Goal: Task Accomplishment & Management: Complete application form

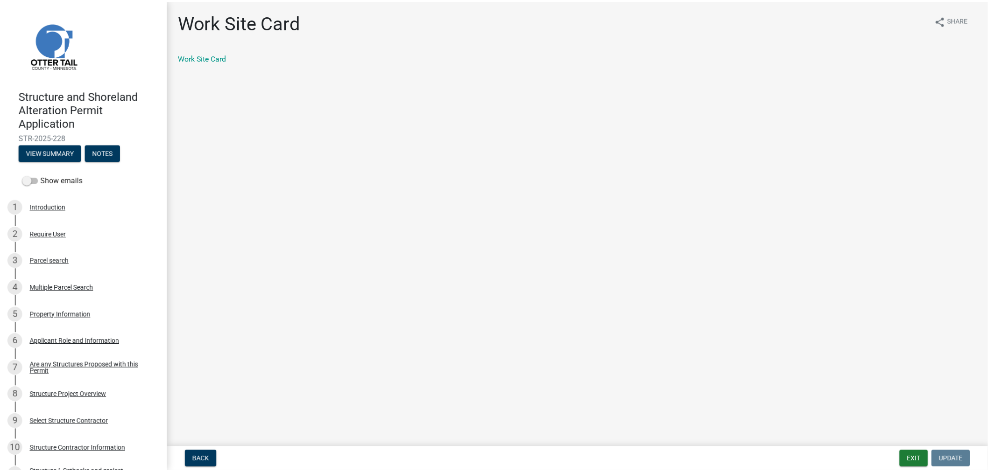
scroll to position [877, 0]
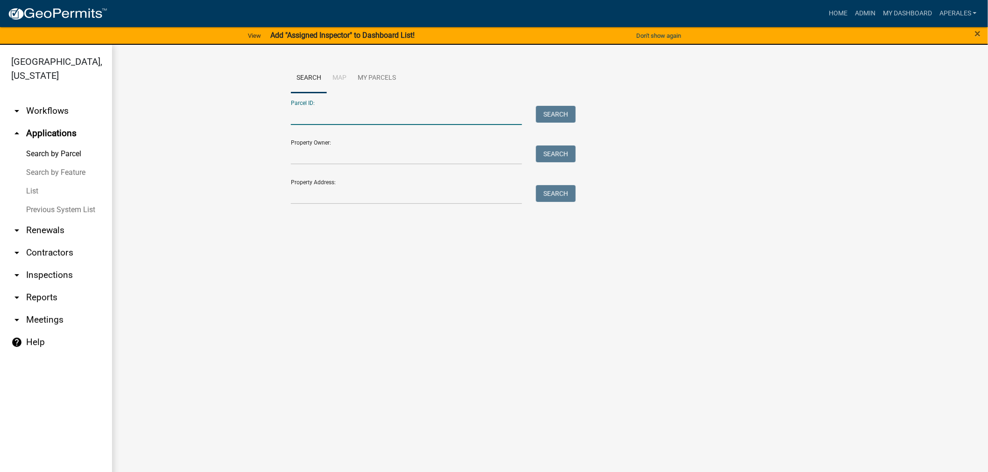
click at [370, 118] on input "Parcel ID:" at bounding box center [406, 115] width 231 height 19
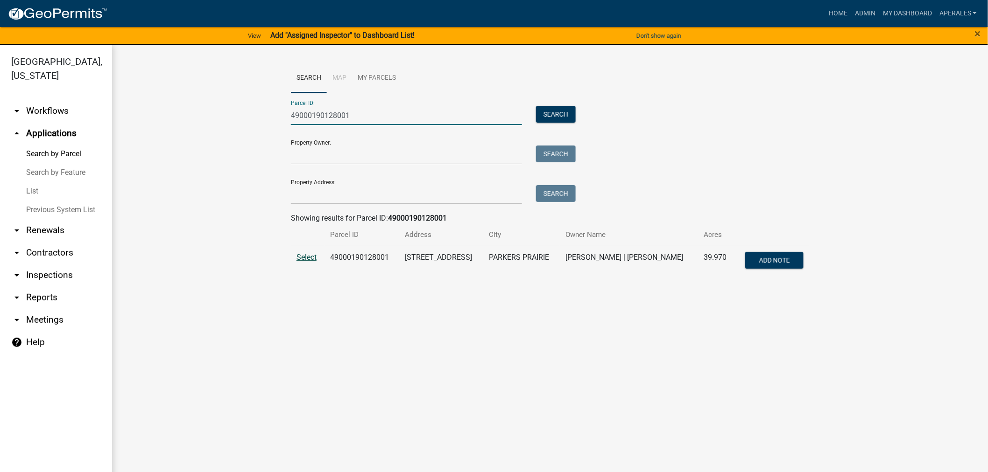
type input "49000190128001"
click at [303, 255] on span "Select" at bounding box center [306, 257] width 20 height 9
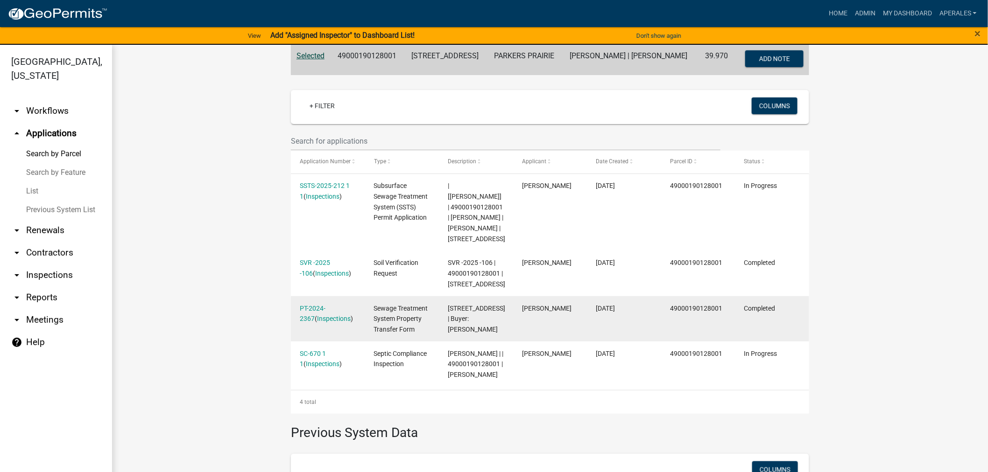
scroll to position [207, 0]
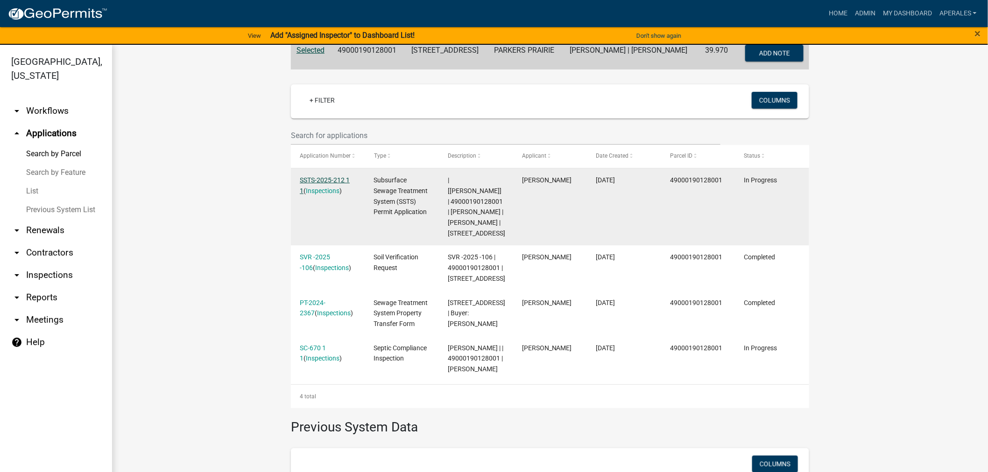
click at [325, 183] on link "SSTS-2025-212 1 1" at bounding box center [325, 185] width 50 height 18
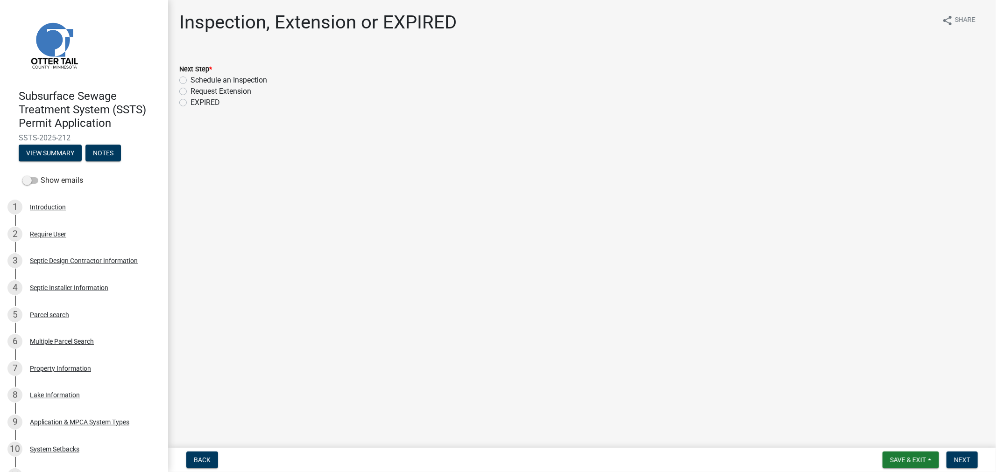
click at [190, 79] on label "Schedule an Inspection" at bounding box center [228, 80] width 77 height 11
click at [190, 79] on input "Schedule an Inspection" at bounding box center [193, 78] width 6 height 6
radio input "true"
click at [955, 460] on span "Next" at bounding box center [962, 459] width 16 height 7
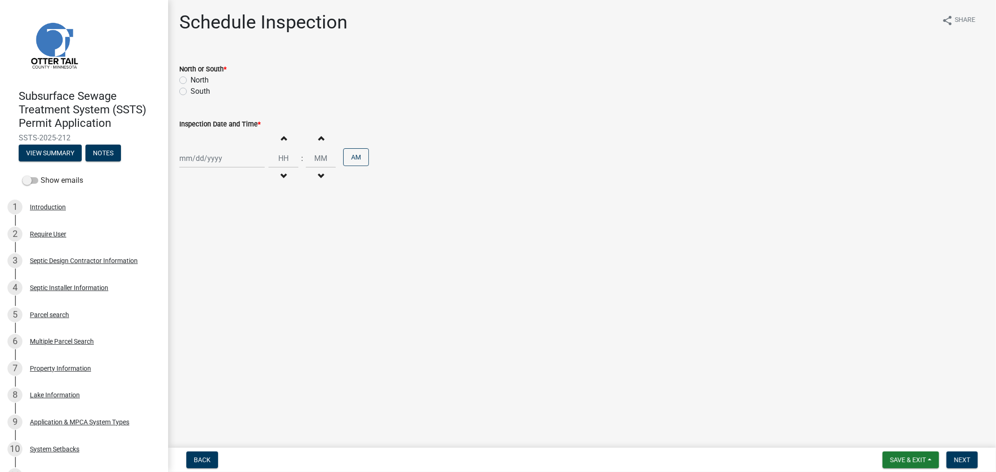
click at [244, 167] on div at bounding box center [221, 158] width 85 height 19
select select "8"
select select "2025"
click at [220, 249] on div "20" at bounding box center [218, 253] width 15 height 15
type input "08/20/2025"
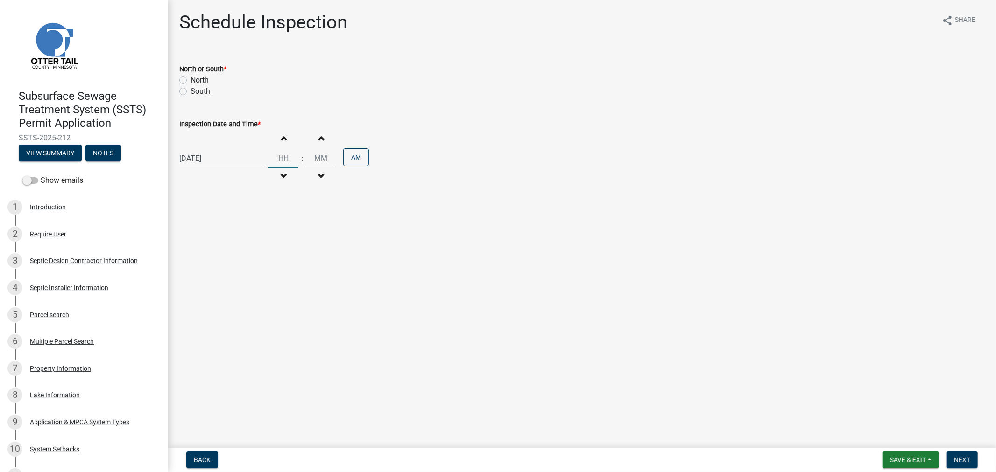
click at [277, 160] on input "Hours" at bounding box center [283, 158] width 30 height 19
type input "10"
type input "00"
click at [959, 465] on button "Next" at bounding box center [961, 460] width 31 height 17
click at [190, 94] on label "South" at bounding box center [200, 91] width 20 height 11
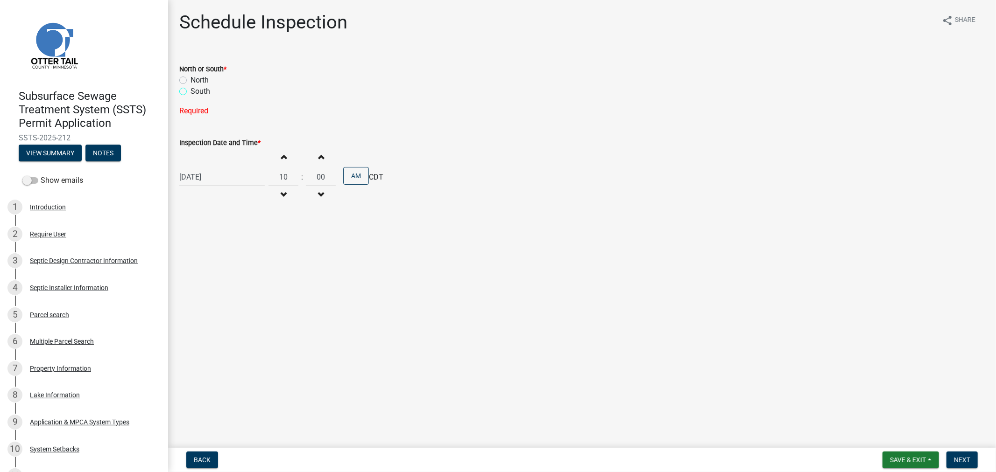
click at [190, 92] on input "South" at bounding box center [193, 89] width 6 height 6
radio input "true"
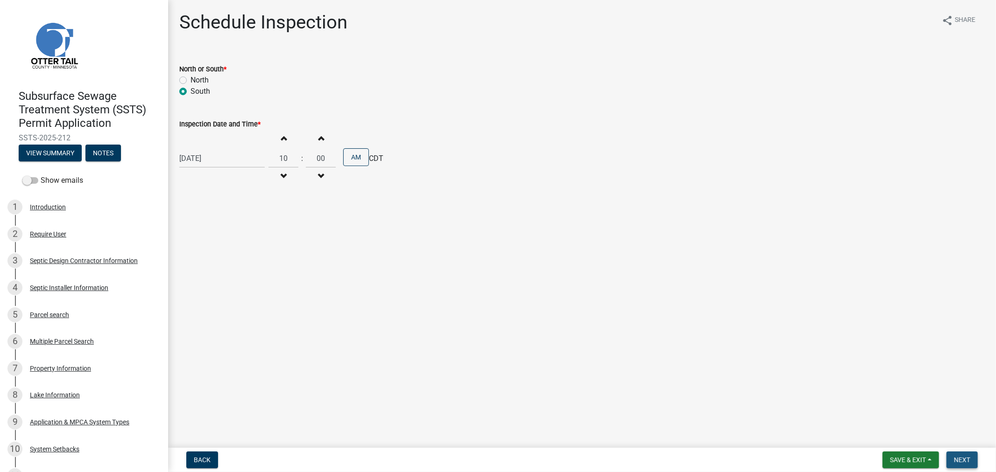
click at [955, 458] on span "Next" at bounding box center [962, 459] width 16 height 7
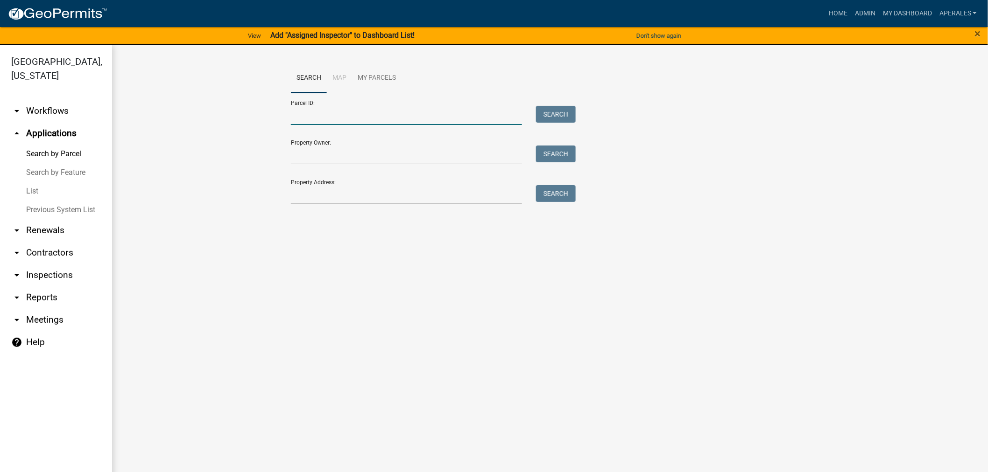
click at [388, 111] on input "Parcel ID:" at bounding box center [406, 115] width 231 height 19
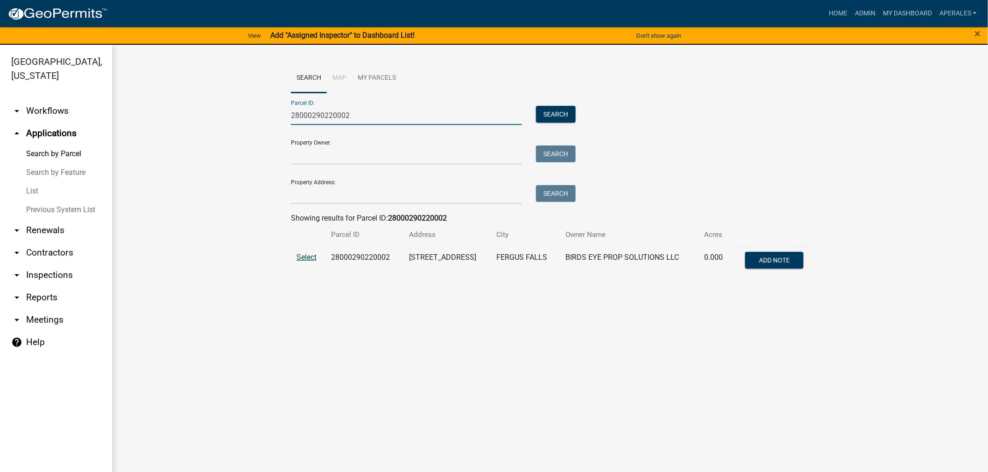
type input "28000290220002"
click at [309, 256] on span "Select" at bounding box center [306, 257] width 20 height 9
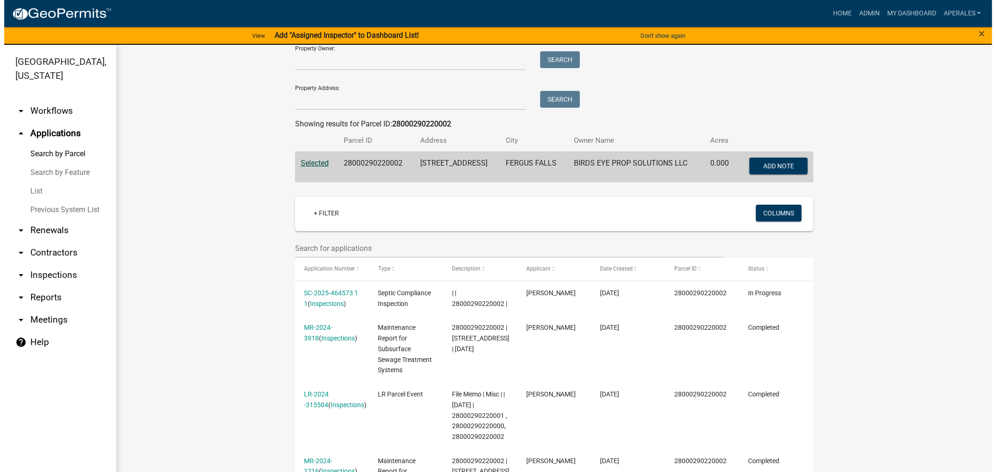
scroll to position [259, 0]
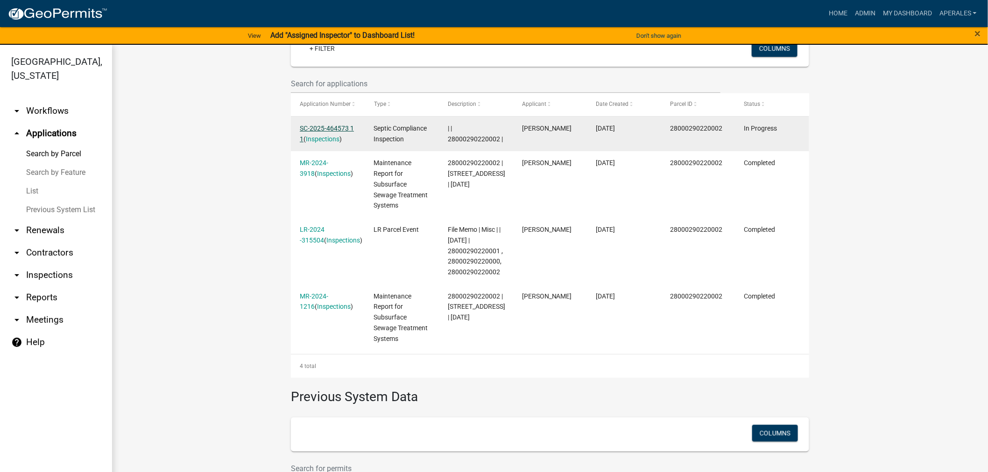
click at [309, 130] on link "SC-2025-464573 1 1" at bounding box center [327, 134] width 54 height 18
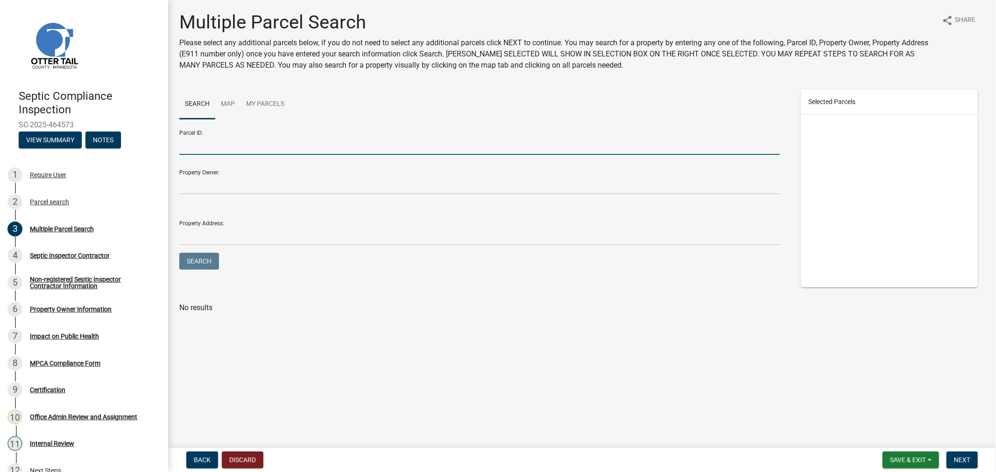
click at [245, 145] on input "Parcel ID:" at bounding box center [479, 145] width 600 height 19
paste input "28000290220002"
type input "28000290220002"
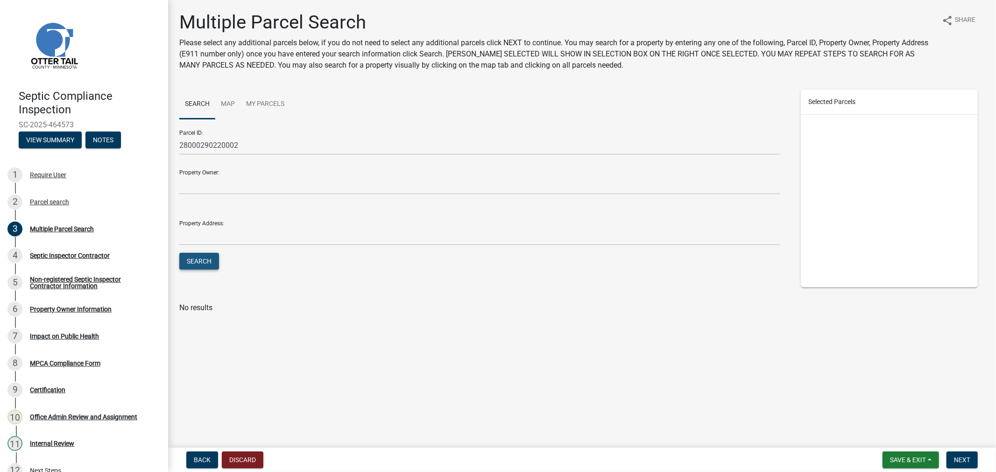
click at [204, 260] on button "Search" at bounding box center [199, 261] width 40 height 17
drag, startPoint x: 187, startPoint y: 335, endPoint x: 197, endPoint y: 340, distance: 10.9
click at [196, 330] on label at bounding box center [196, 330] width 0 height 0
click at [196, 336] on input "checkbox" at bounding box center [199, 333] width 6 height 6
checkbox input "true"
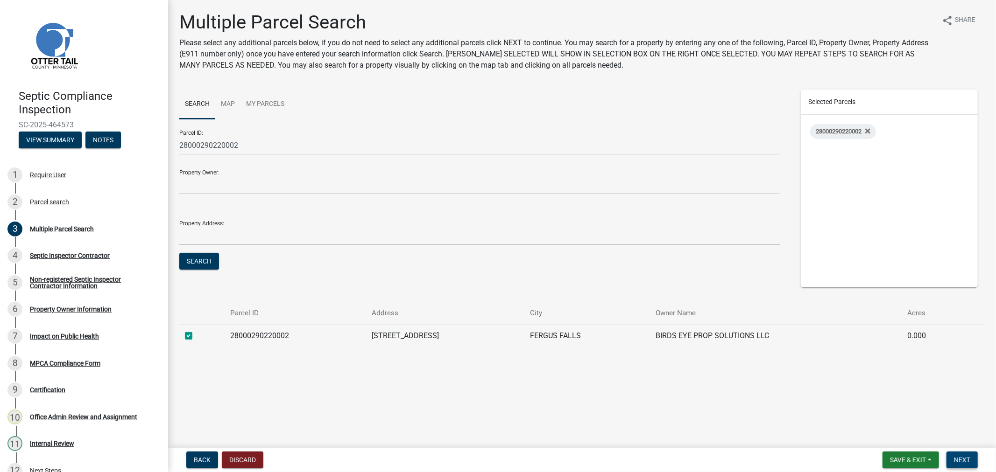
click at [969, 463] on span "Next" at bounding box center [962, 459] width 16 height 7
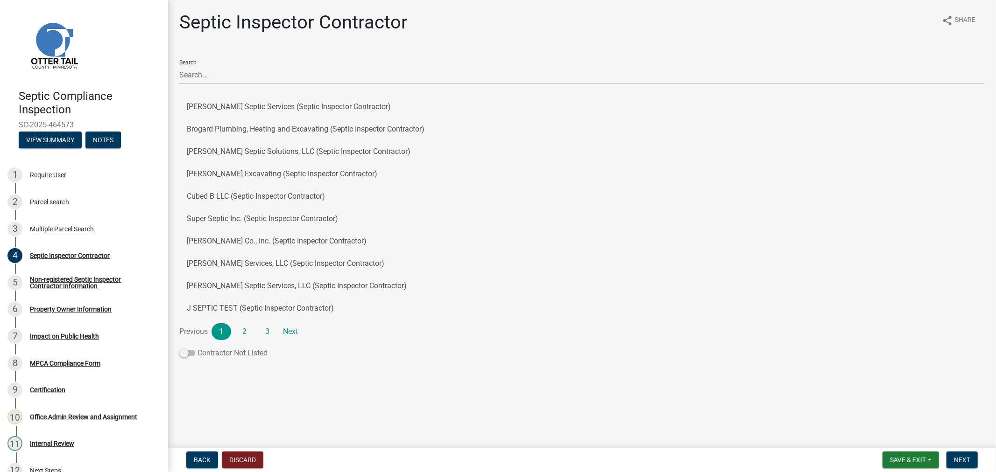
click at [191, 355] on span at bounding box center [187, 353] width 16 height 7
click at [197, 348] on input "Contractor Not Listed" at bounding box center [197, 348] width 0 height 0
click at [958, 458] on span "Next" at bounding box center [962, 459] width 16 height 7
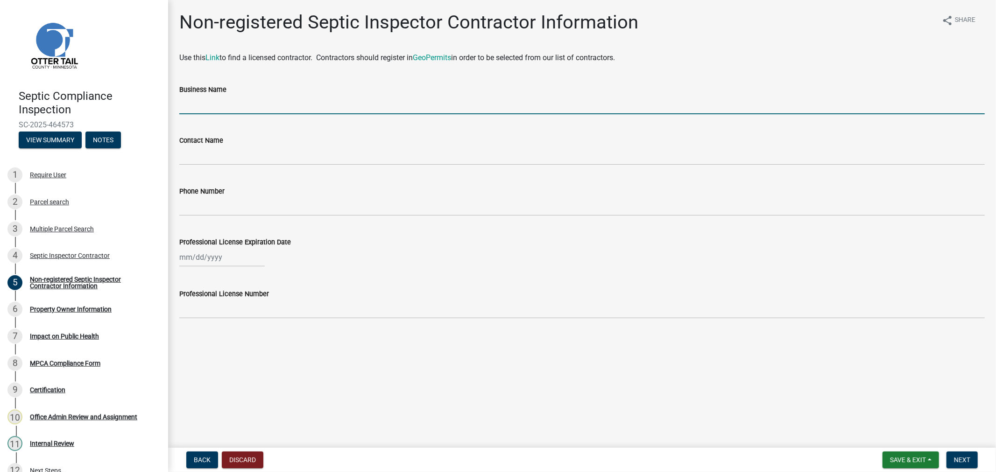
click at [197, 113] on input "Business Name" at bounding box center [581, 104] width 805 height 19
type input "Otter Tail County"
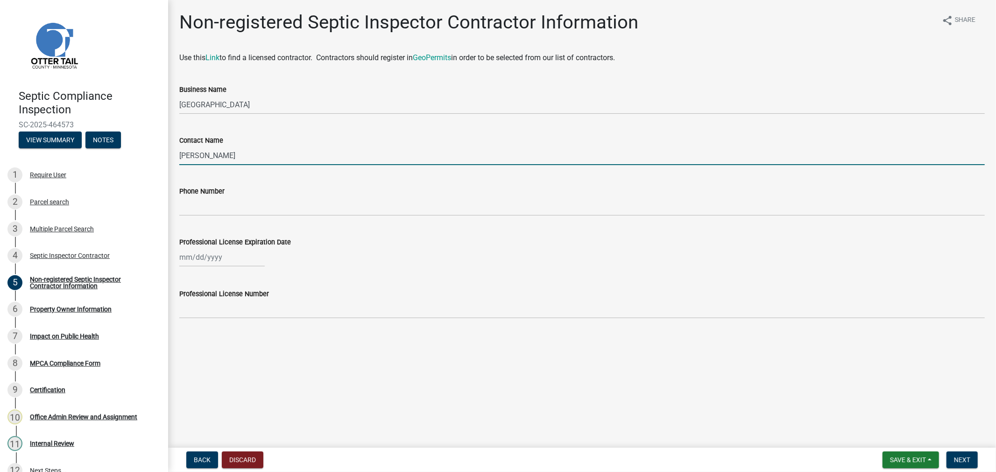
type input "[PERSON_NAME]"
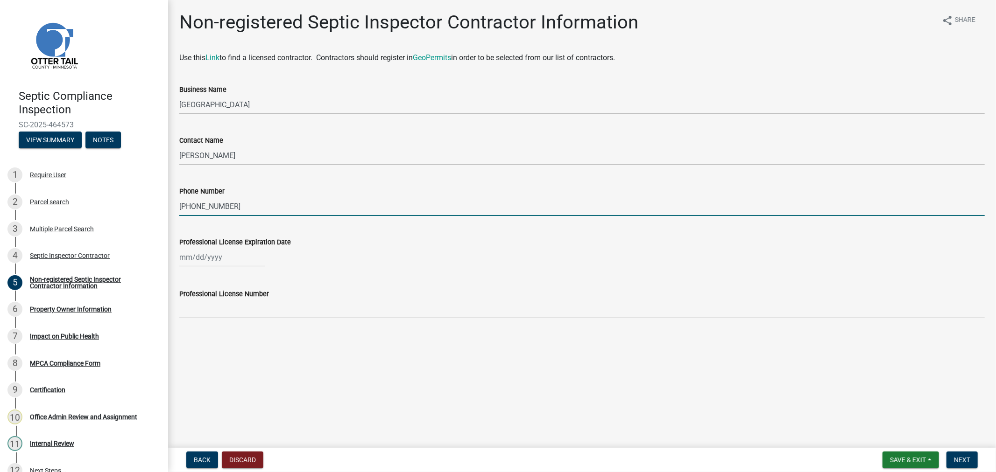
type input "[PHONE_NUMBER]"
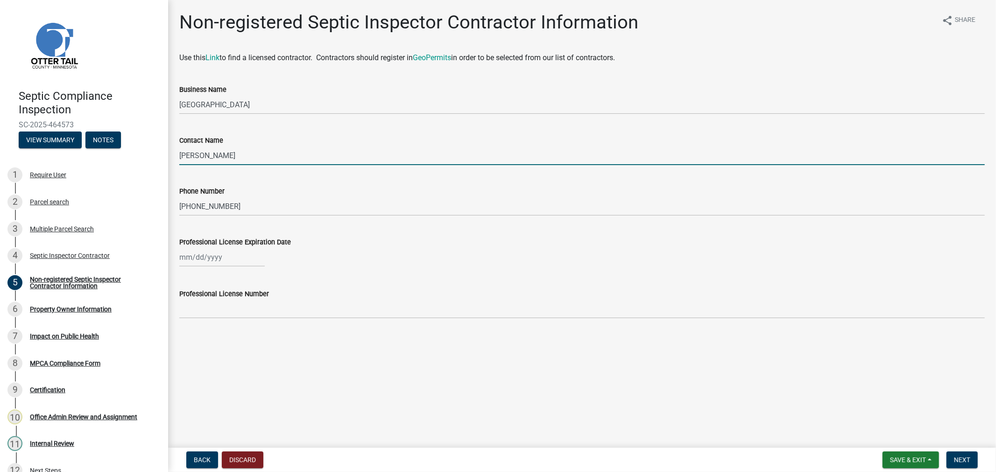
drag, startPoint x: 229, startPoint y: 159, endPoint x: 169, endPoint y: 142, distance: 62.5
click at [169, 142] on div "Non-registered Septic Inspector Contractor Information share Share Use this Lin…" at bounding box center [582, 172] width 828 height 323
type input "[PERSON_NAME]"
select select "8"
select select "2025"
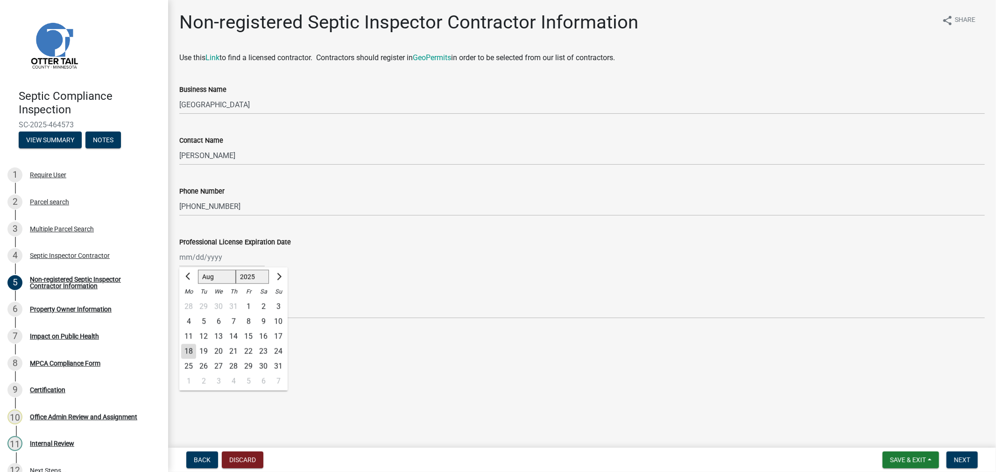
click at [210, 260] on div "Jan Feb Mar Apr May Jun Jul Aug Sep Oct Nov Dec 1525 1526 1527 1528 1529 1530 1…" at bounding box center [221, 257] width 85 height 19
click at [217, 264] on input "Professional License Expiration Date" at bounding box center [221, 257] width 85 height 19
type input "01/10/2030"
click at [369, 261] on div "01/10/2030 Jan Feb Mar Apr May Jun Jul Aug Sep Oct Nov Dec 1525 1526 1527 1528 …" at bounding box center [581, 257] width 805 height 19
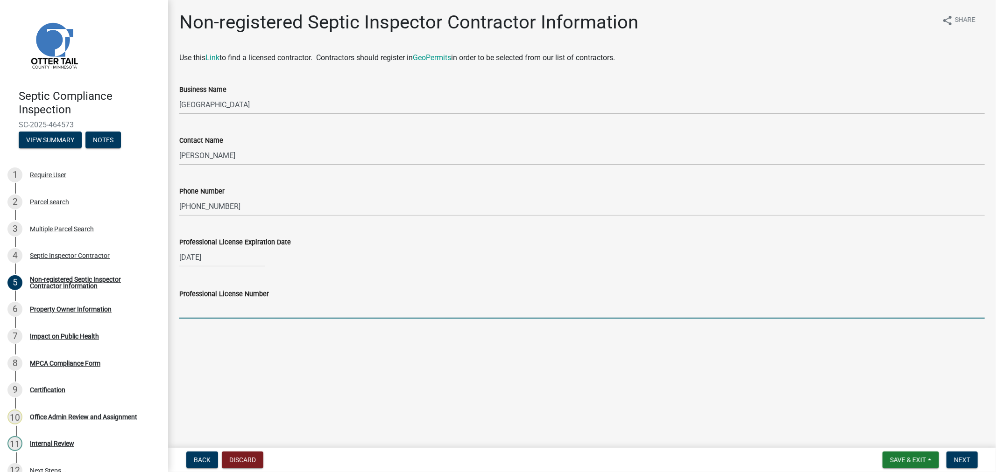
click at [211, 305] on input "Professional License Number" at bounding box center [581, 309] width 805 height 19
type input "c"
type input "C924"
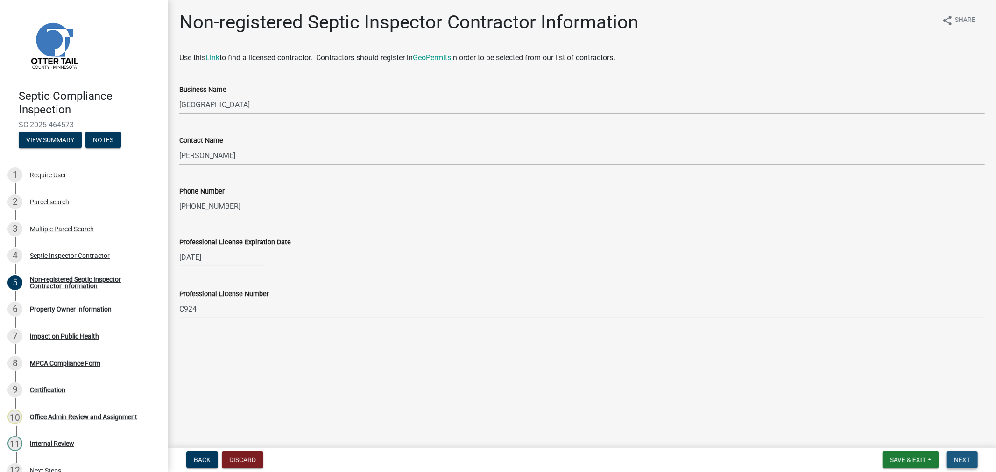
click at [956, 463] on span "Next" at bounding box center [962, 459] width 16 height 7
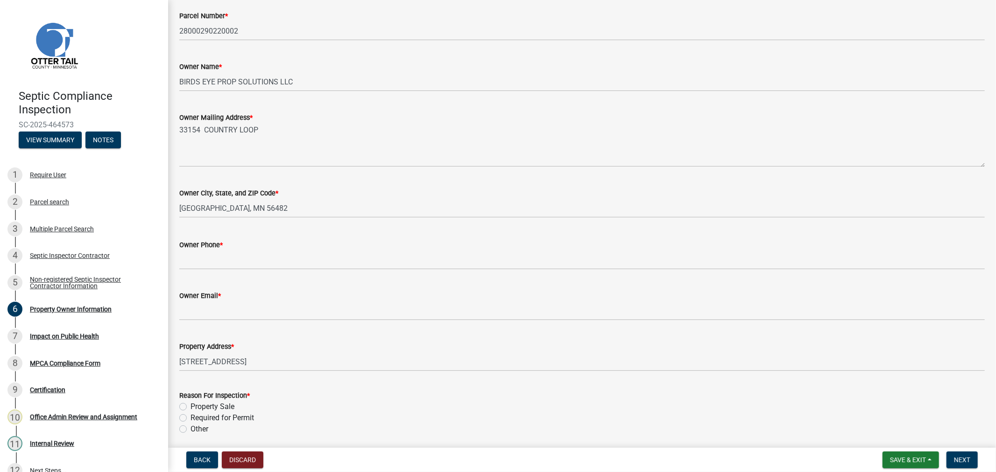
scroll to position [150, 0]
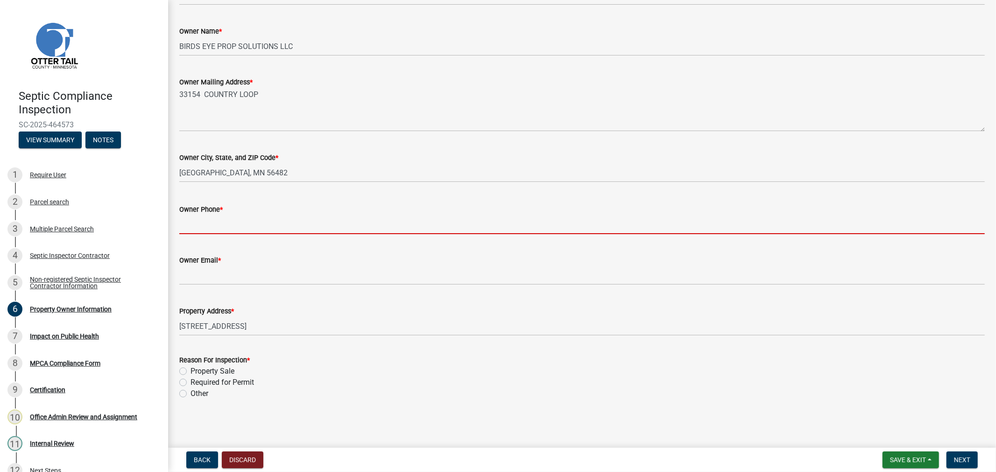
click at [183, 221] on input "Owner Phone *" at bounding box center [581, 224] width 805 height 19
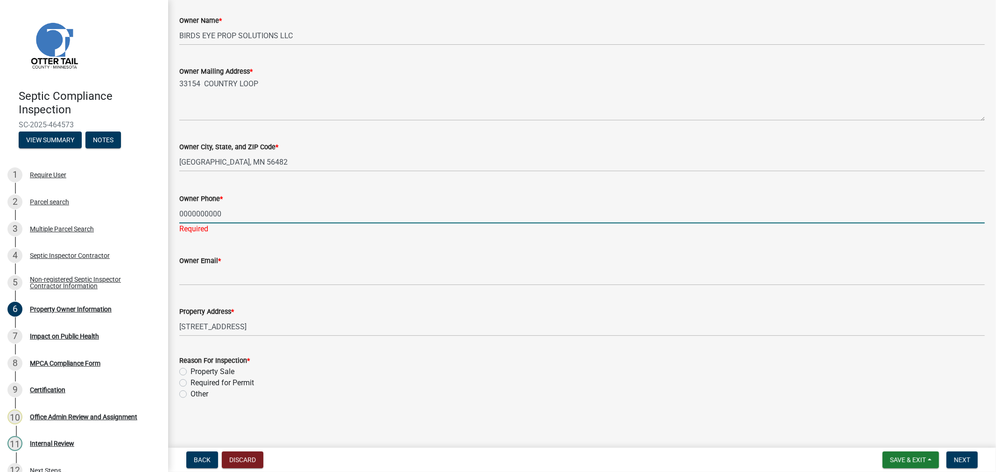
type input "0000000000"
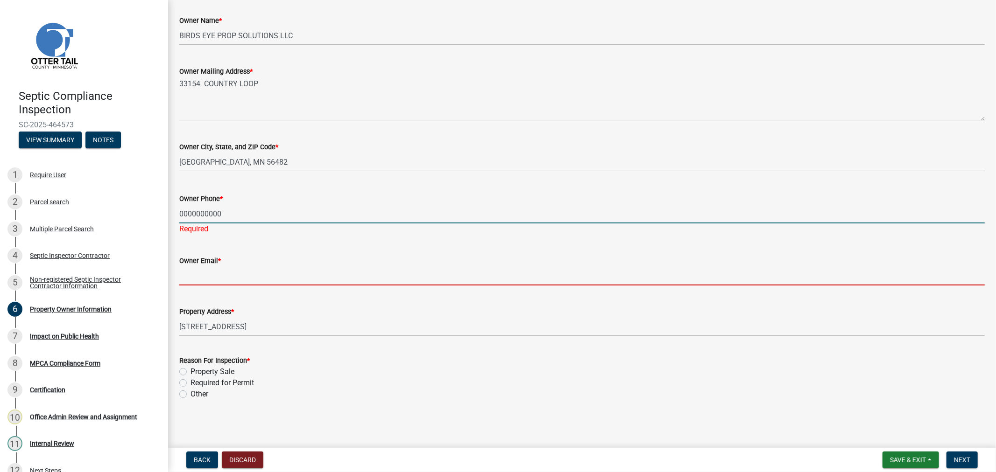
click at [208, 293] on wm-data-entity-input-list "PLEASE NOTE: Form Requirements Minn. Rule 7082.0700 4B requires that compliance…" at bounding box center [581, 155] width 805 height 506
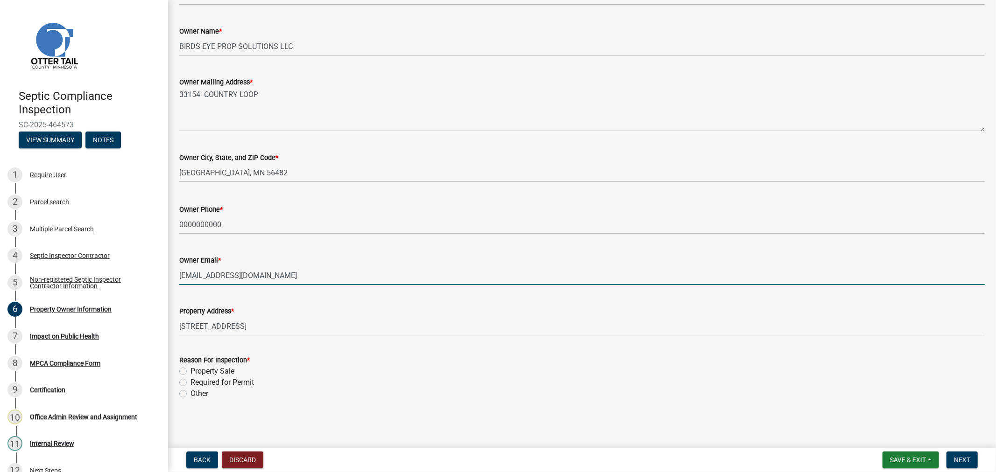
type input "nomail@nomail.com"
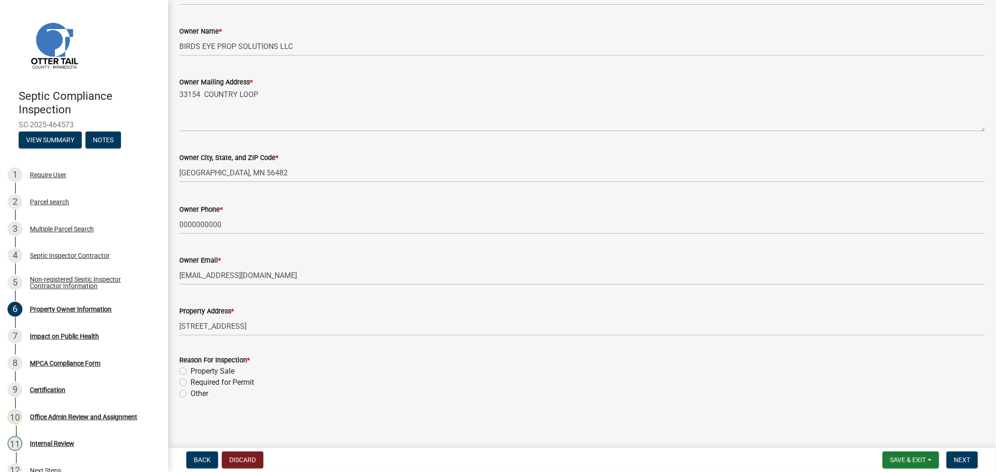
click at [190, 398] on label "Other" at bounding box center [199, 393] width 18 height 11
click at [190, 394] on input "Other" at bounding box center [193, 391] width 6 height 6
radio input "true"
click at [973, 456] on button "Next" at bounding box center [961, 460] width 31 height 17
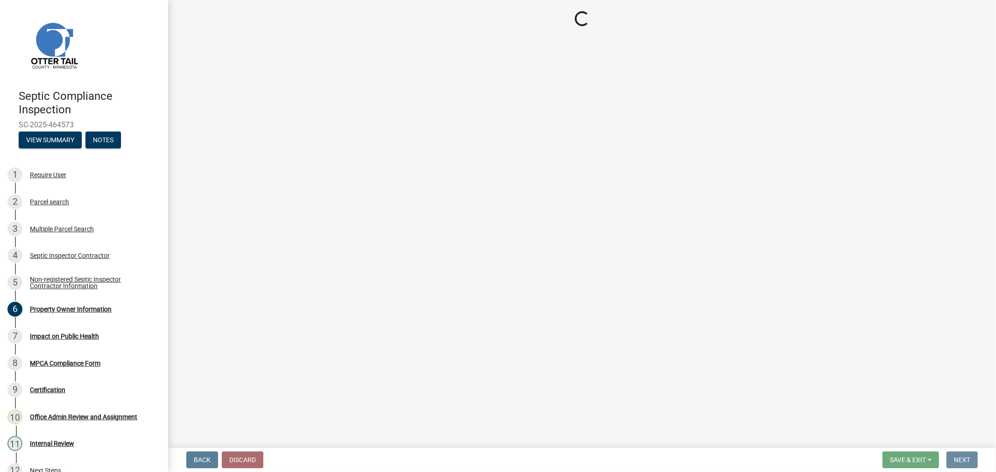
scroll to position [0, 0]
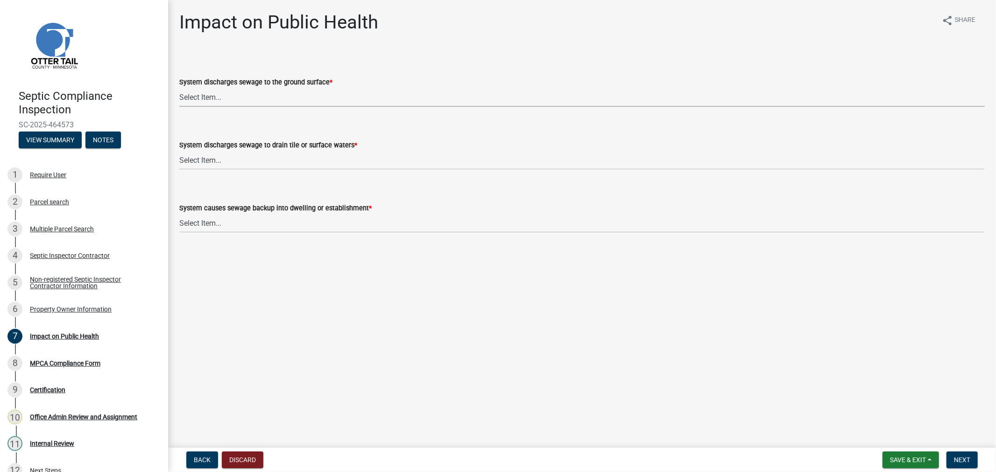
click at [272, 96] on select "Select Item... Yes No" at bounding box center [581, 97] width 805 height 19
click at [179, 88] on select "Select Item... Yes No" at bounding box center [581, 97] width 805 height 19
select select "1a7c86e4-cf6b-41f6-afe3-3c9098e6f82c"
click at [226, 156] on select "Select Item... Yes No" at bounding box center [581, 160] width 805 height 19
click at [179, 151] on select "Select Item... Yes No" at bounding box center [581, 160] width 805 height 19
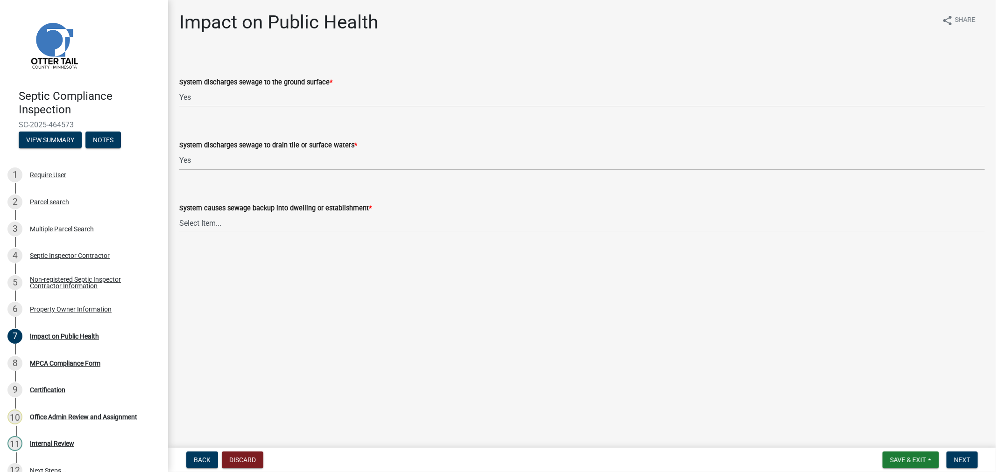
select select "417b4922-34f7-470e-ae36-20524b37a687"
click at [240, 231] on select "Select Item... Yes No" at bounding box center [581, 223] width 805 height 19
click at [179, 214] on select "Select Item... Yes No" at bounding box center [581, 223] width 805 height 19
select select "78780ce8-5bbe-4cd5-bcf8-0d512ea88807"
click at [967, 457] on span "Next" at bounding box center [962, 459] width 16 height 7
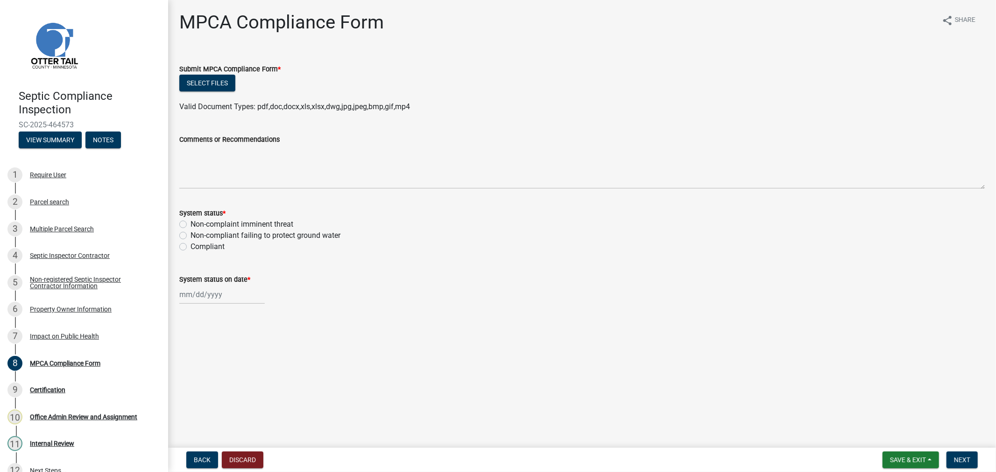
click at [190, 236] on label "Non-compliant failing to protect ground water" at bounding box center [265, 235] width 150 height 11
click at [190, 236] on input "Non-compliant failing to protect ground water" at bounding box center [193, 233] width 6 height 6
radio input "true"
click at [190, 224] on label "Non-complaint imminent threat" at bounding box center [241, 224] width 103 height 11
click at [190, 224] on input "Non-complaint imminent threat" at bounding box center [193, 222] width 6 height 6
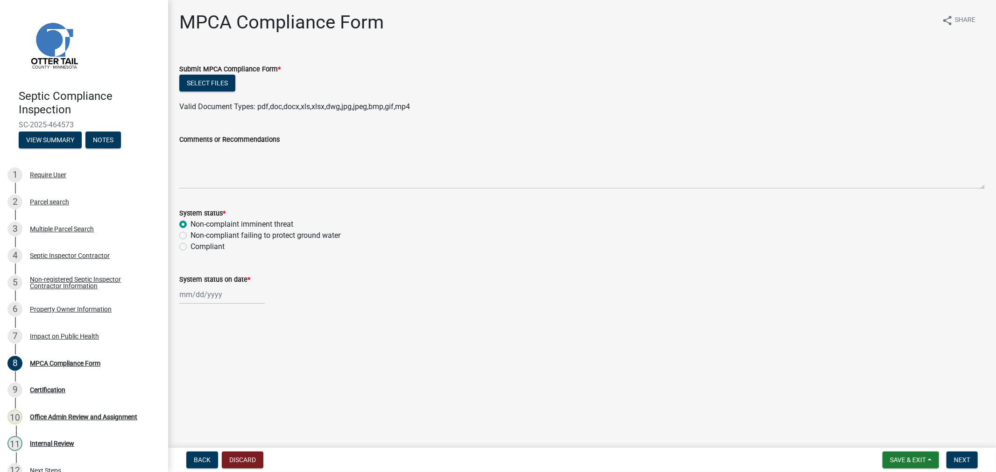
radio input "true"
click at [190, 233] on label "Non-compliant failing to protect ground water" at bounding box center [265, 235] width 150 height 11
click at [190, 233] on input "Non-compliant failing to protect ground water" at bounding box center [193, 233] width 6 height 6
radio input "true"
click at [208, 306] on wm-data-entity-input "System status on date *" at bounding box center [581, 287] width 805 height 52
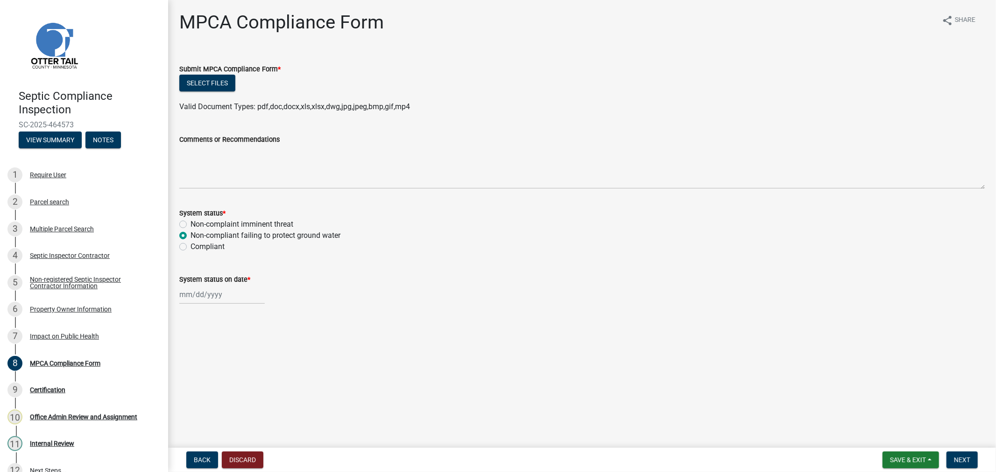
click at [209, 299] on div at bounding box center [221, 294] width 85 height 19
select select "8"
select select "2025"
click at [184, 390] on div "18" at bounding box center [188, 388] width 15 height 15
type input "08/18/2025"
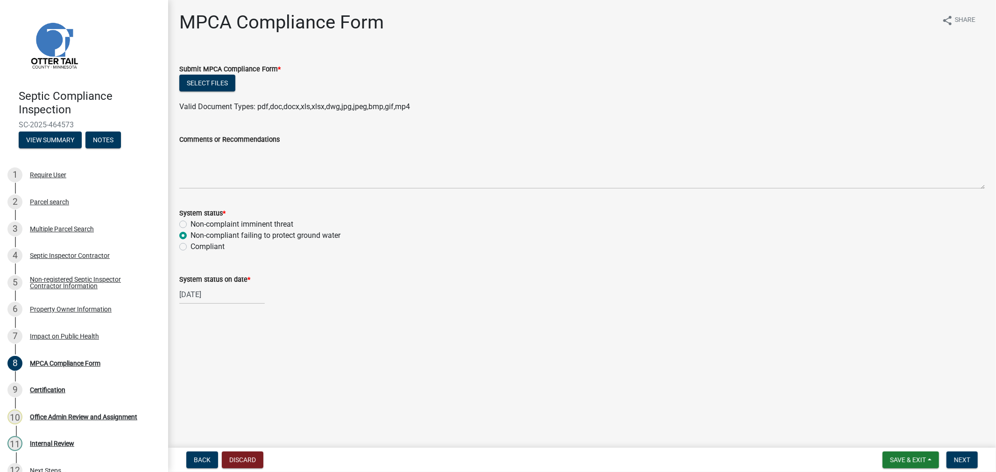
click at [242, 292] on div "08/18/2025" at bounding box center [221, 294] width 85 height 19
select select "8"
select select "2025"
click at [232, 372] on div "14" at bounding box center [233, 373] width 15 height 15
type input "08/14/2025"
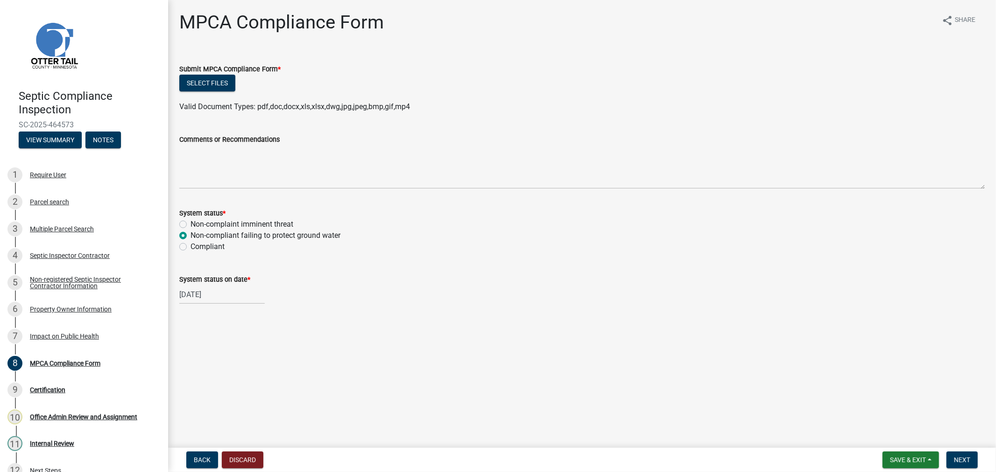
click at [176, 223] on div "System status * Non-complaint imminent threat Non-compliant failing to protect …" at bounding box center [581, 224] width 819 height 56
click at [190, 223] on label "Non-complaint imminent threat" at bounding box center [241, 224] width 103 height 11
click at [190, 223] on input "Non-complaint imminent threat" at bounding box center [193, 222] width 6 height 6
radio input "true"
click at [207, 78] on button "Select files" at bounding box center [207, 83] width 56 height 17
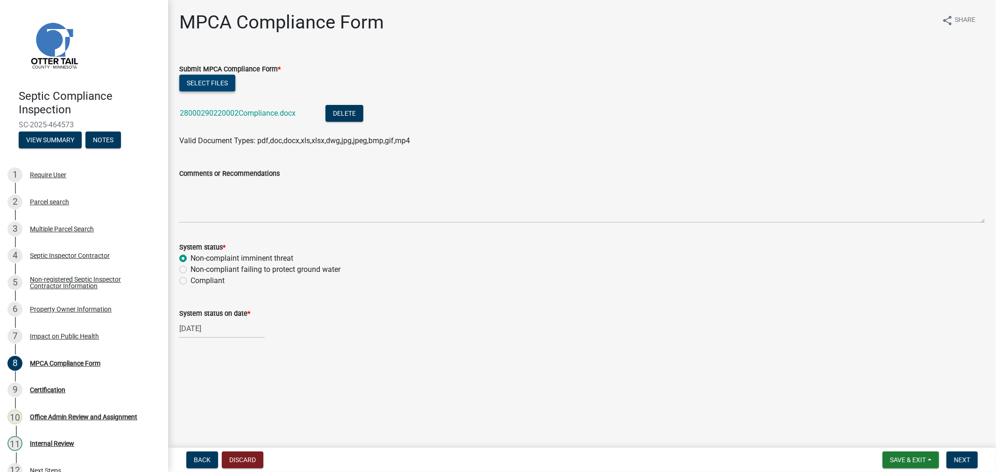
click at [218, 77] on button "Select files" at bounding box center [207, 83] width 56 height 17
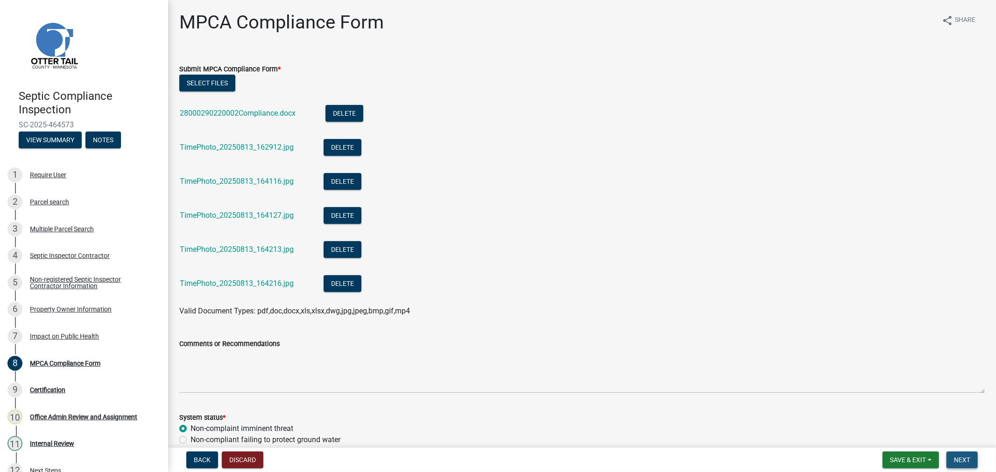
click at [960, 465] on button "Next" at bounding box center [961, 460] width 31 height 17
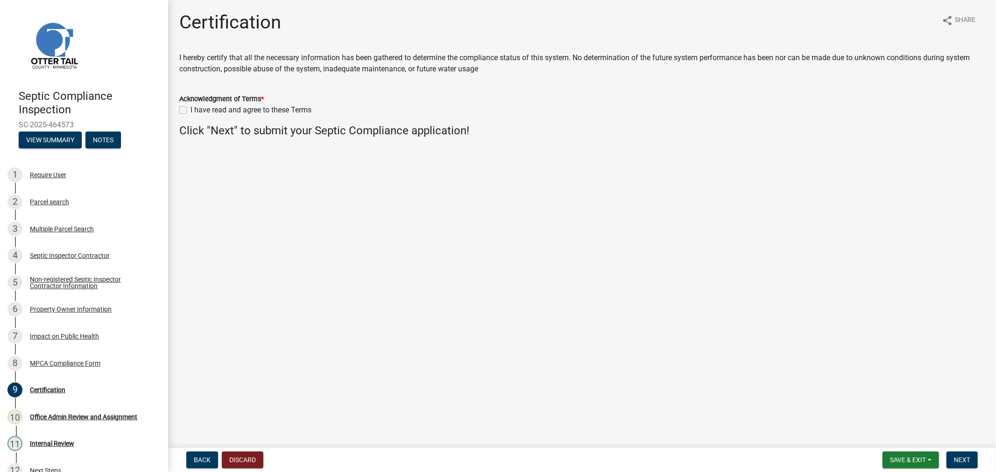
click at [190, 110] on label "I have read and agree to these Terms" at bounding box center [250, 110] width 121 height 11
click at [190, 110] on input "I have read and agree to these Terms" at bounding box center [193, 108] width 6 height 6
checkbox input "true"
click at [954, 460] on span "Next" at bounding box center [962, 459] width 16 height 7
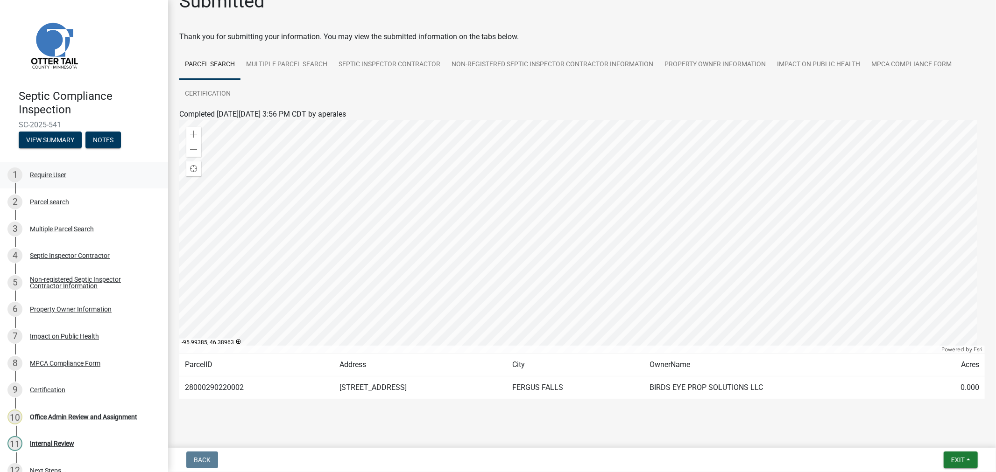
scroll to position [31, 0]
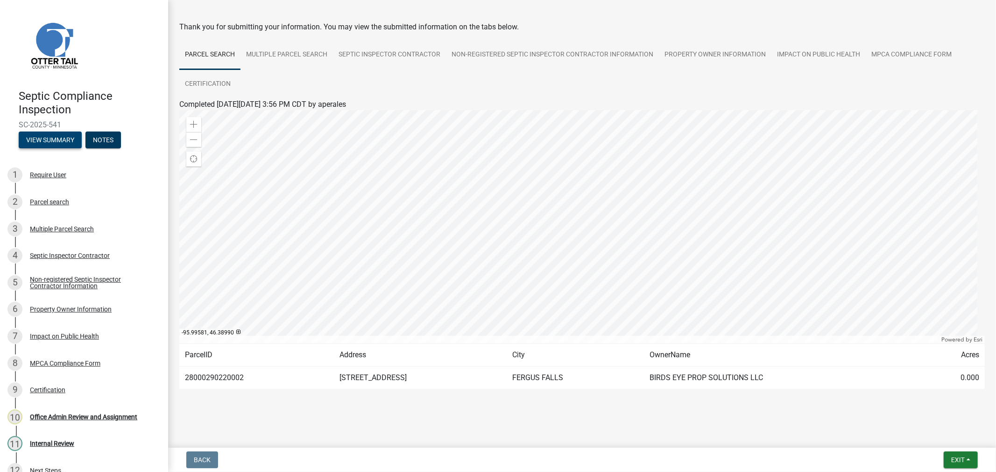
click at [56, 134] on button "View Summary" at bounding box center [50, 140] width 63 height 17
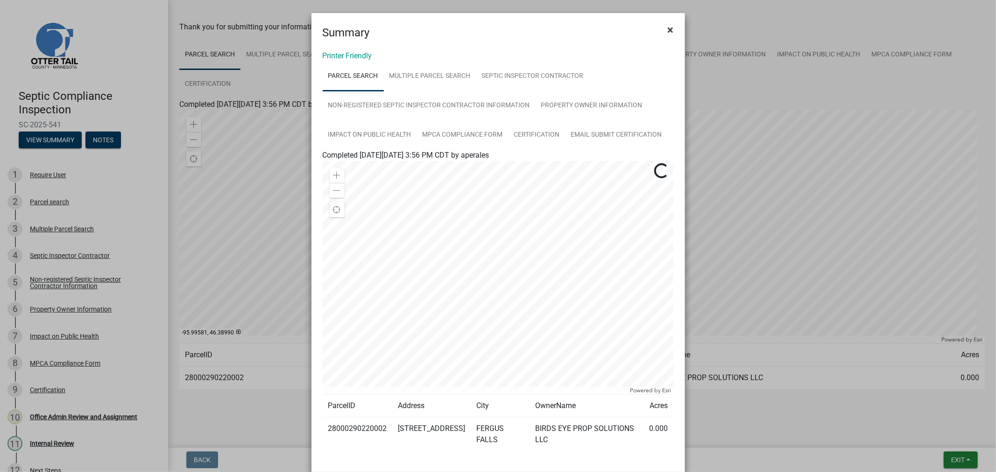
click at [668, 34] on span "×" at bounding box center [670, 29] width 6 height 13
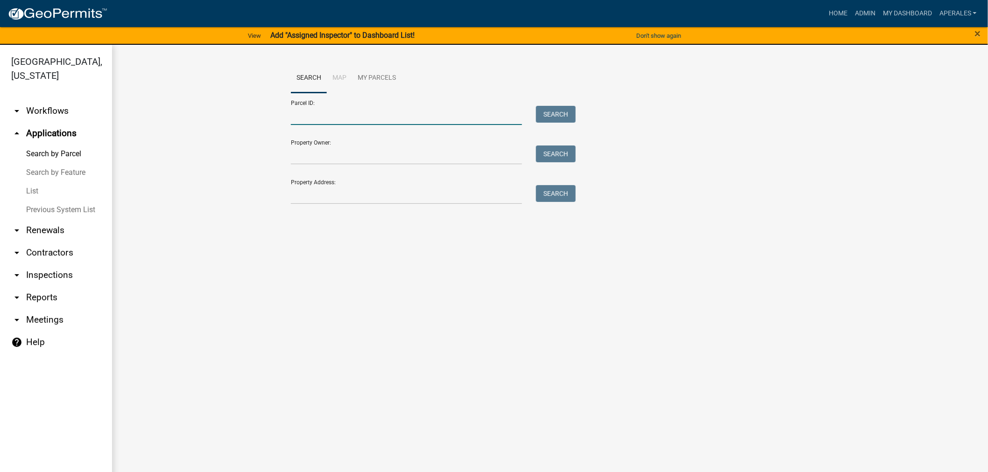
click at [414, 115] on input "Parcel ID:" at bounding box center [406, 115] width 231 height 19
paste input "28000290220002"
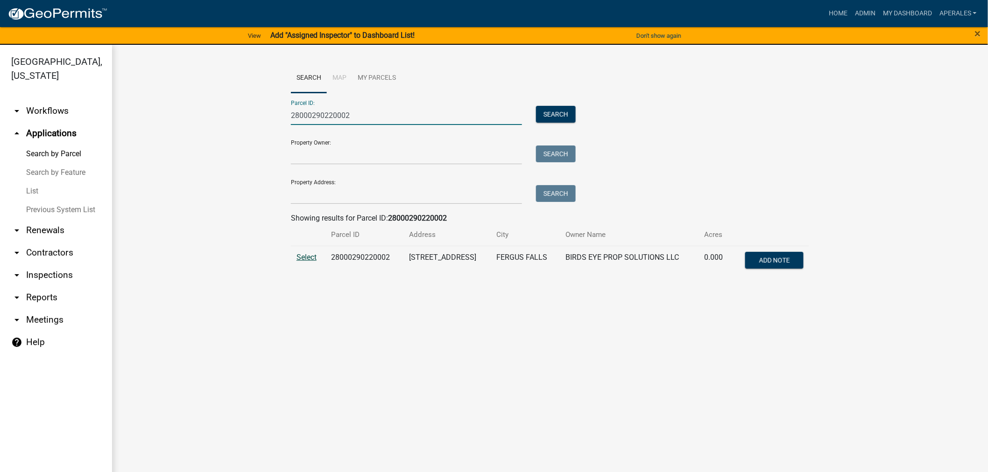
type input "28000290220002"
click at [310, 257] on span "Select" at bounding box center [306, 257] width 20 height 9
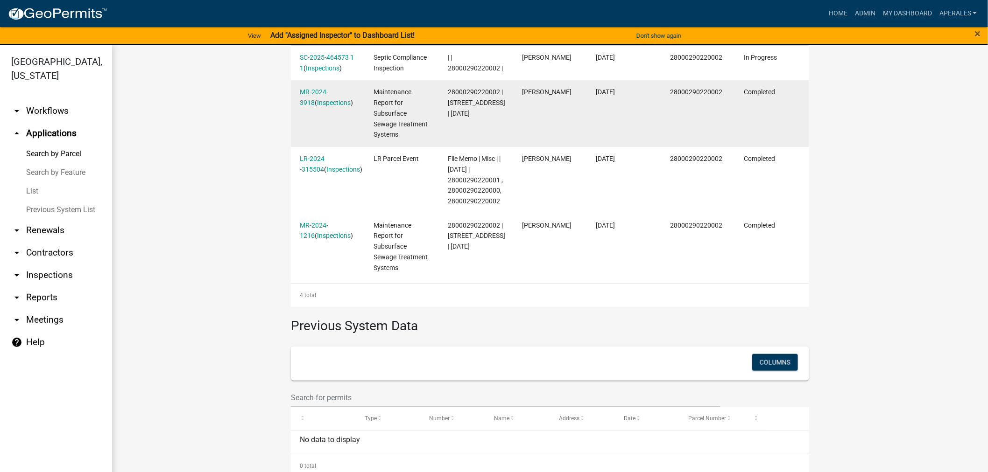
scroll to position [343, 0]
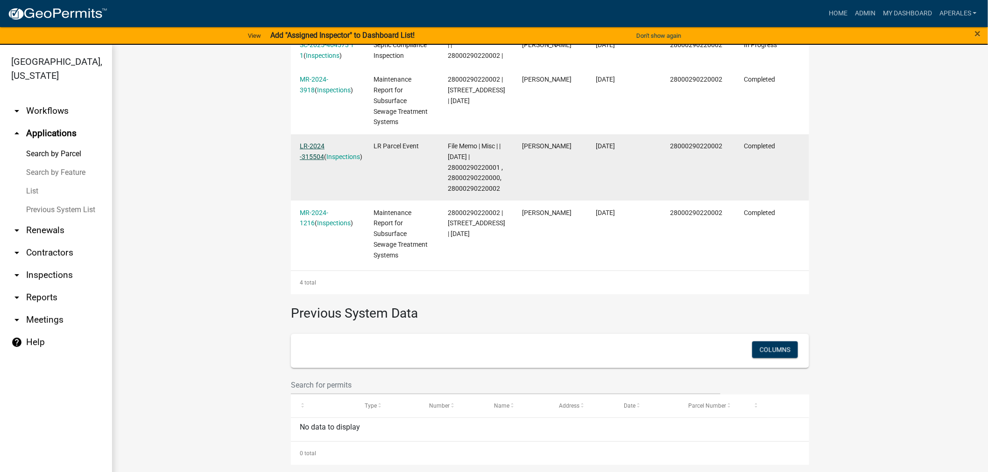
click at [309, 145] on link "LR-2024 -315504" at bounding box center [312, 151] width 25 height 18
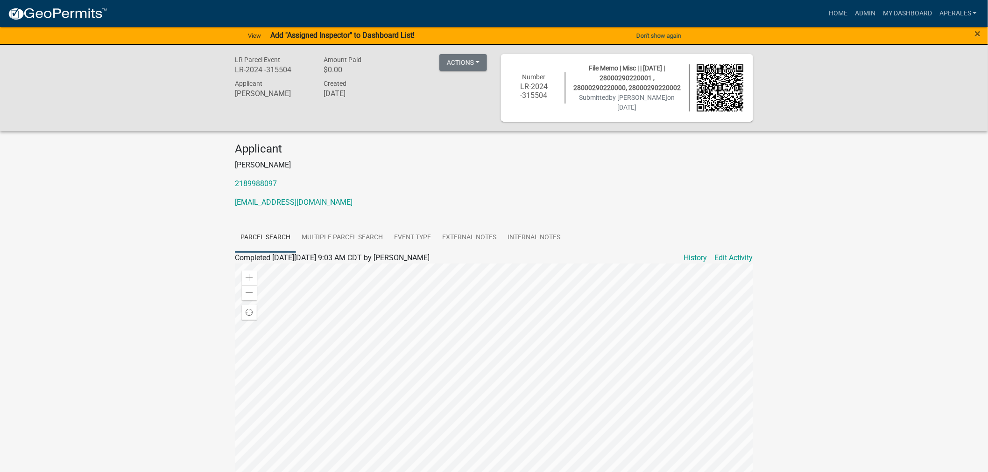
scroll to position [115, 0]
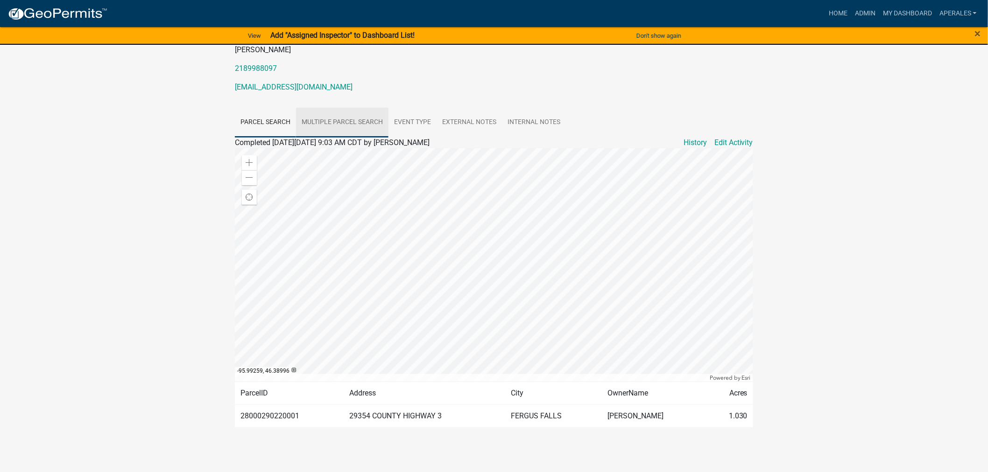
click at [334, 121] on link "Multiple Parcel Search" at bounding box center [342, 123] width 92 height 30
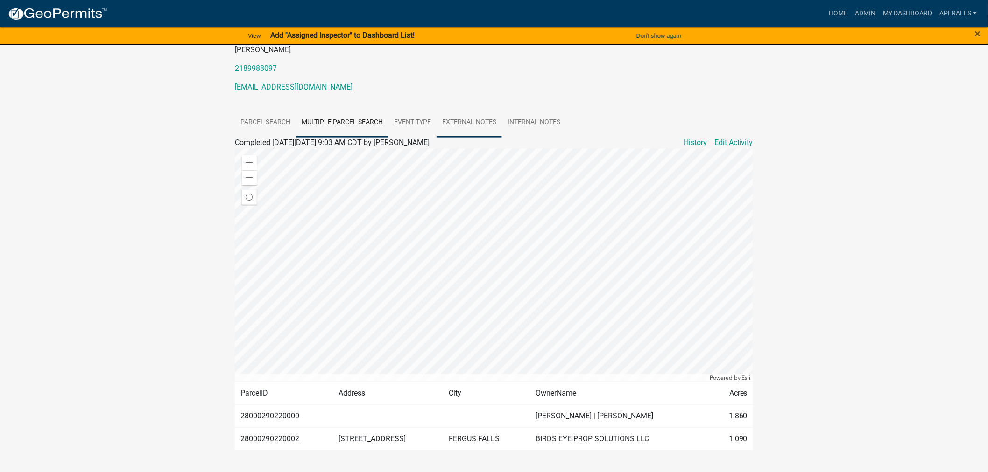
click at [463, 119] on link "External Notes" at bounding box center [468, 123] width 65 height 30
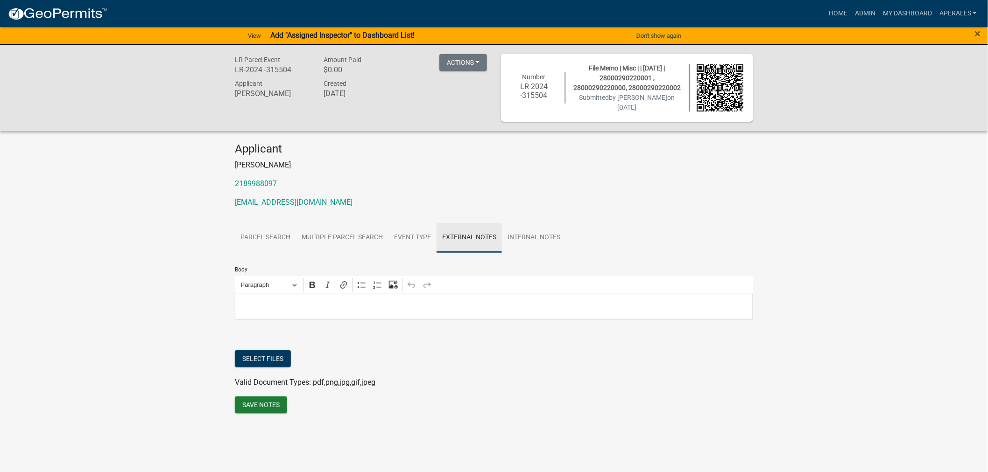
scroll to position [0, 0]
click at [542, 232] on link "Internal Notes" at bounding box center [538, 238] width 64 height 30
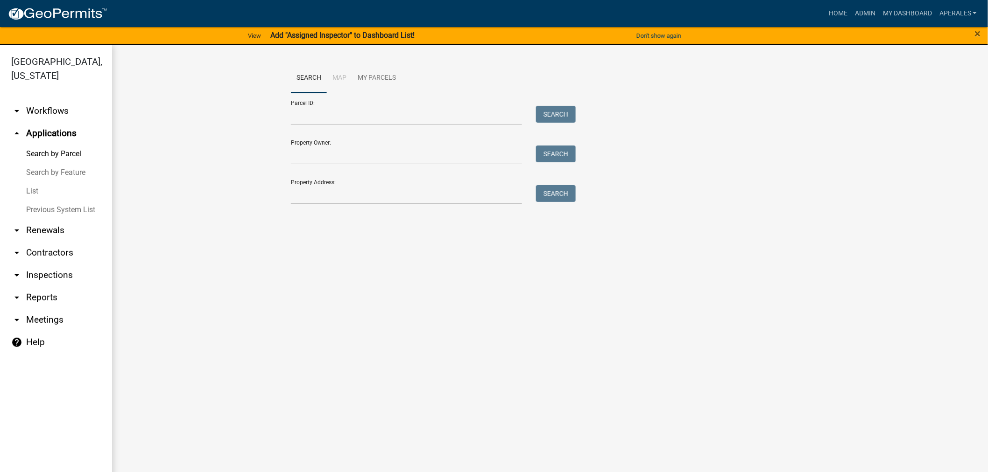
drag, startPoint x: 918, startPoint y: 2, endPoint x: 302, endPoint y: 93, distance: 622.3
click at [302, 91] on link "Search" at bounding box center [309, 78] width 36 height 30
click at [326, 121] on input "Parcel ID:" at bounding box center [406, 115] width 231 height 19
paste input "28000290220002"
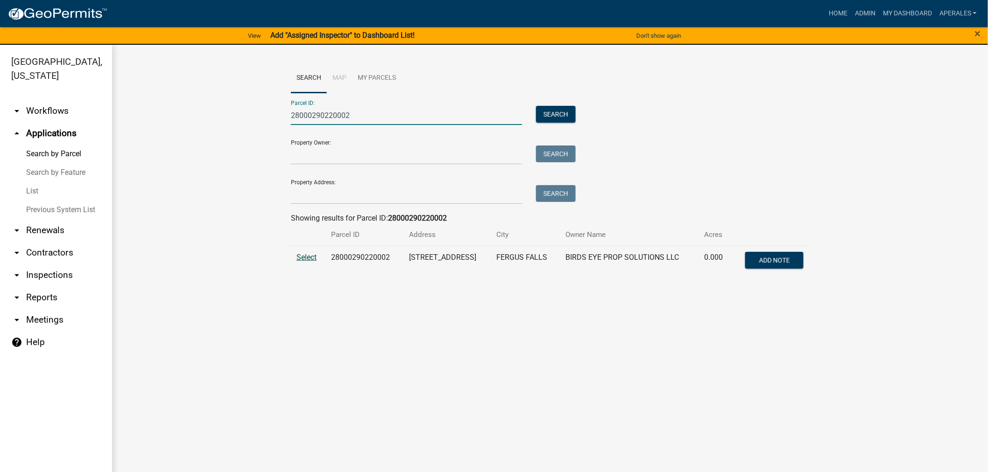
type input "28000290220002"
click at [302, 254] on span "Select" at bounding box center [306, 257] width 20 height 9
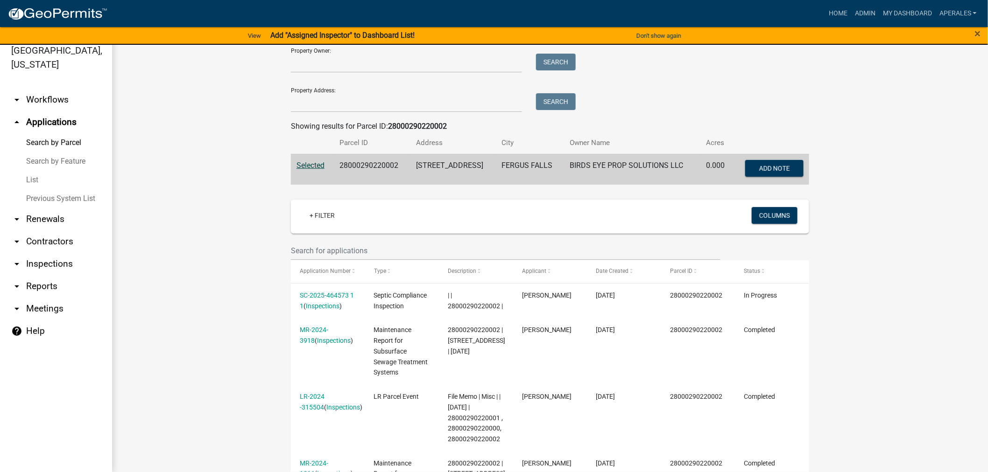
scroll to position [104, 0]
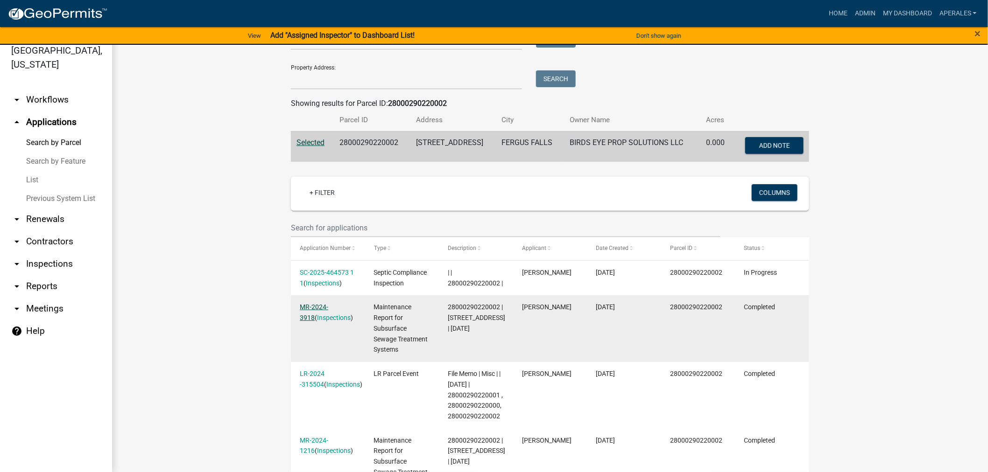
click at [325, 305] on link "MR-2024-3918" at bounding box center [314, 312] width 28 height 18
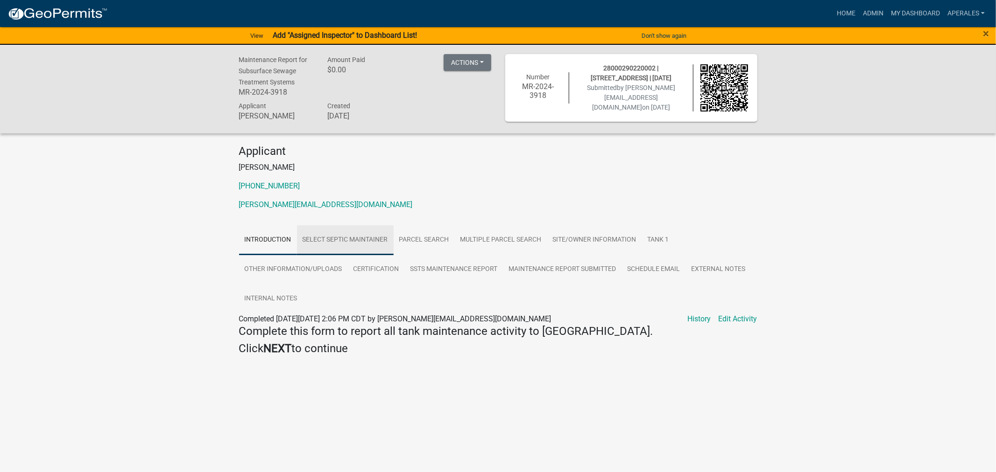
click at [334, 245] on link "Select Septic Maintainer" at bounding box center [345, 240] width 97 height 30
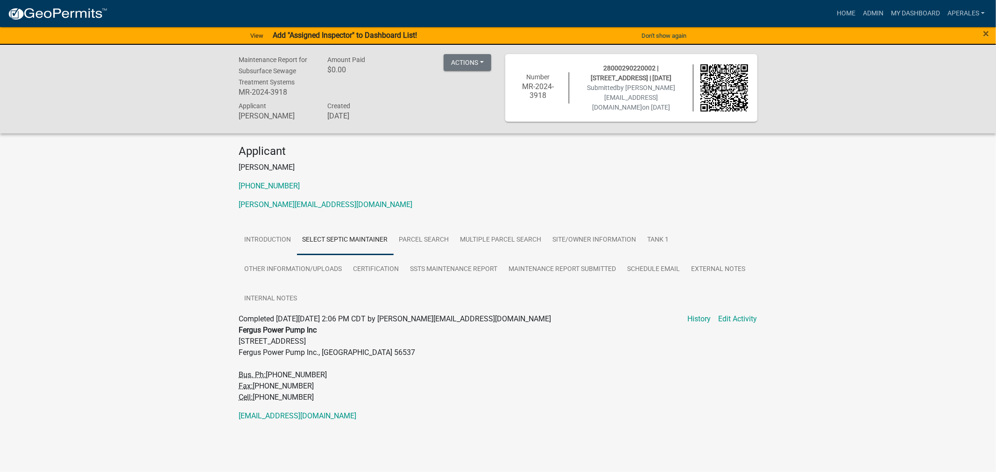
click at [422, 223] on div "Applicant Mitch Okerstrom 218 736 6772 mitch@ferguspowerpump.com Introduction S…" at bounding box center [498, 293] width 532 height 296
click at [417, 240] on link "Parcel search" at bounding box center [423, 240] width 61 height 30
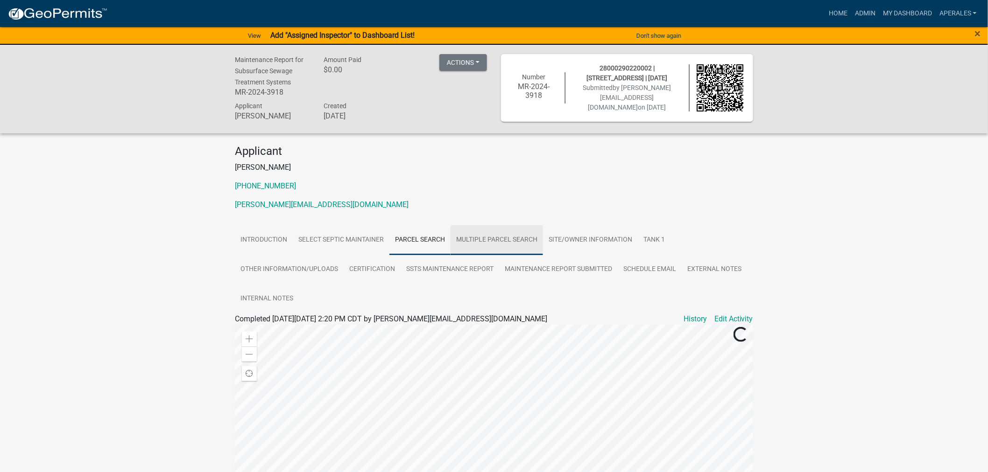
click at [506, 239] on link "Multiple Parcel Search" at bounding box center [496, 240] width 92 height 30
click at [576, 235] on link "Site/Owner Information" at bounding box center [590, 240] width 95 height 30
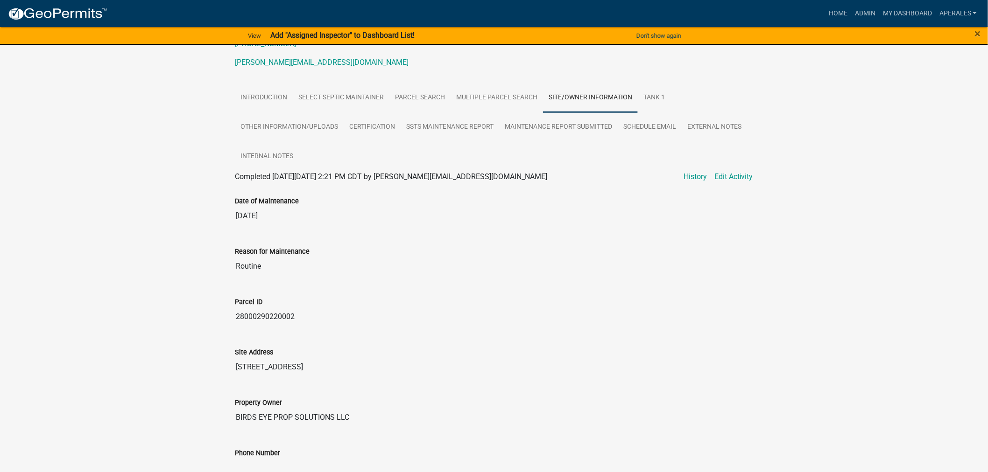
scroll to position [35, 0]
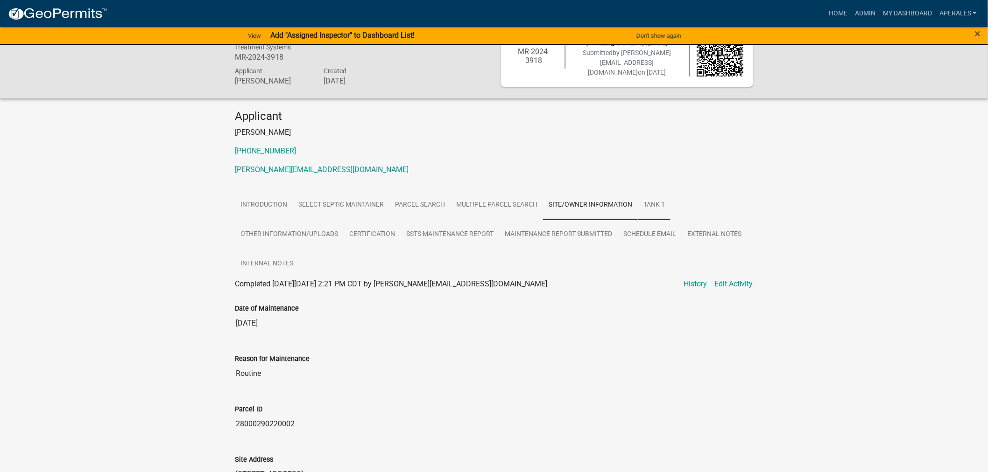
click at [652, 205] on link "Tank 1" at bounding box center [654, 205] width 33 height 30
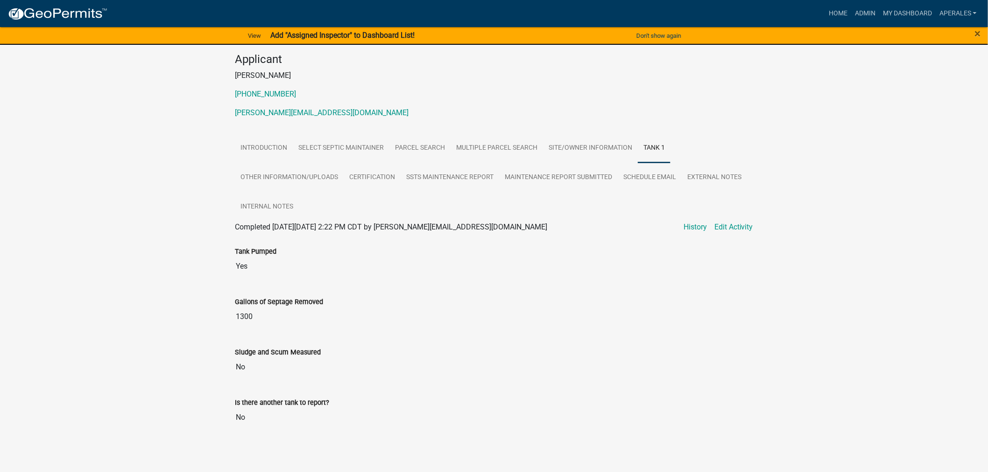
scroll to position [94, 0]
click at [259, 181] on link "Other Information/Uploads" at bounding box center [289, 176] width 109 height 30
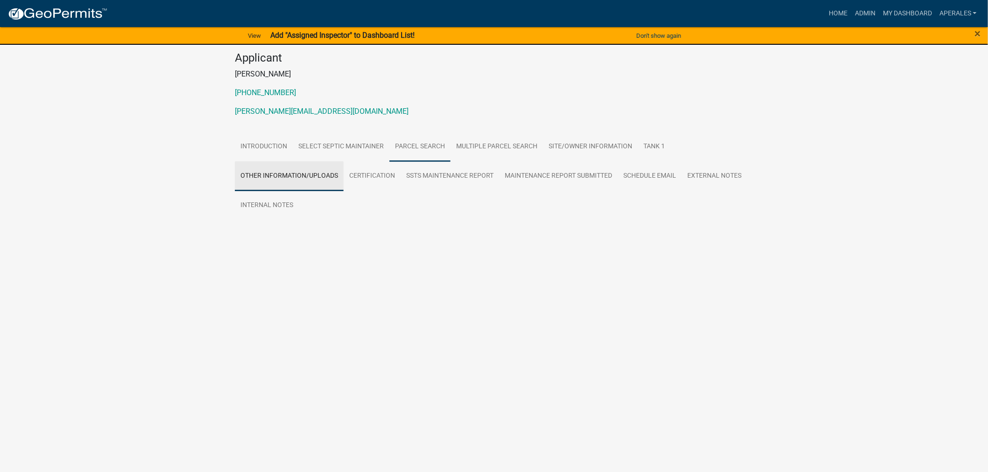
scroll to position [63, 0]
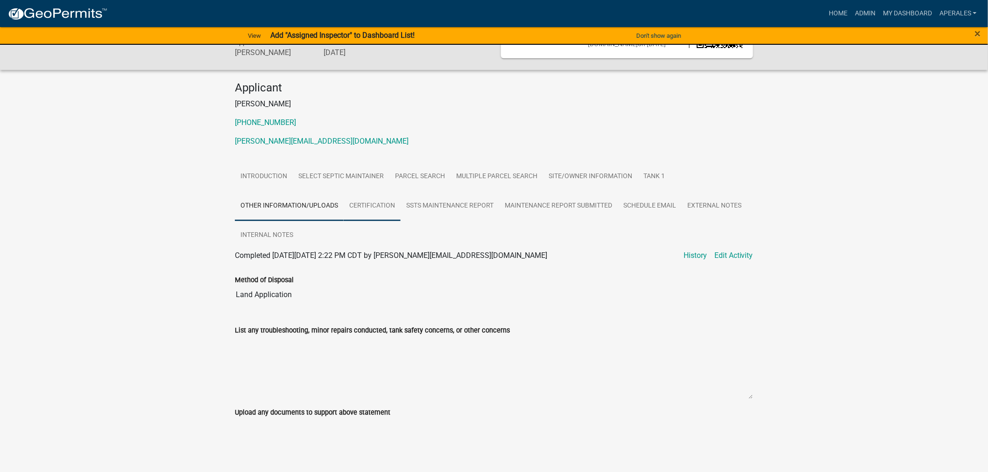
click at [381, 211] on link "Certification" at bounding box center [372, 206] width 57 height 30
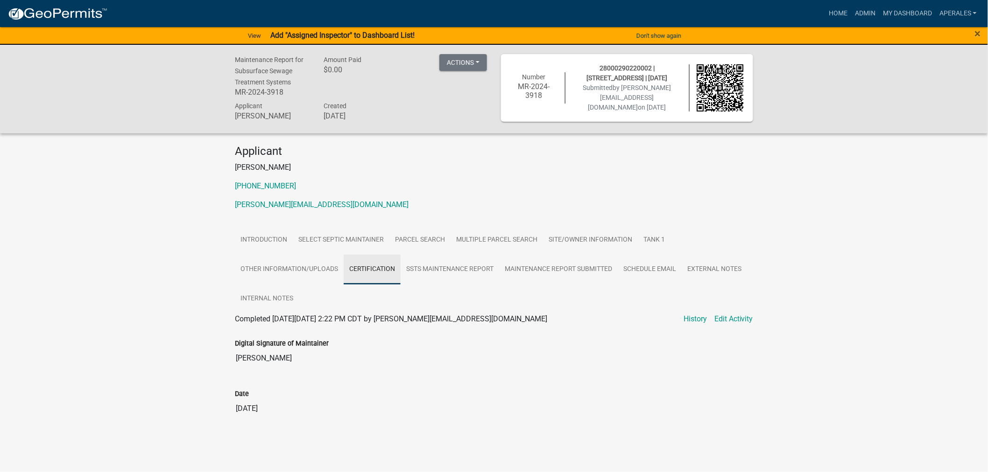
scroll to position [0, 0]
click at [441, 270] on link "SSTS Maintenance Report" at bounding box center [454, 270] width 98 height 30
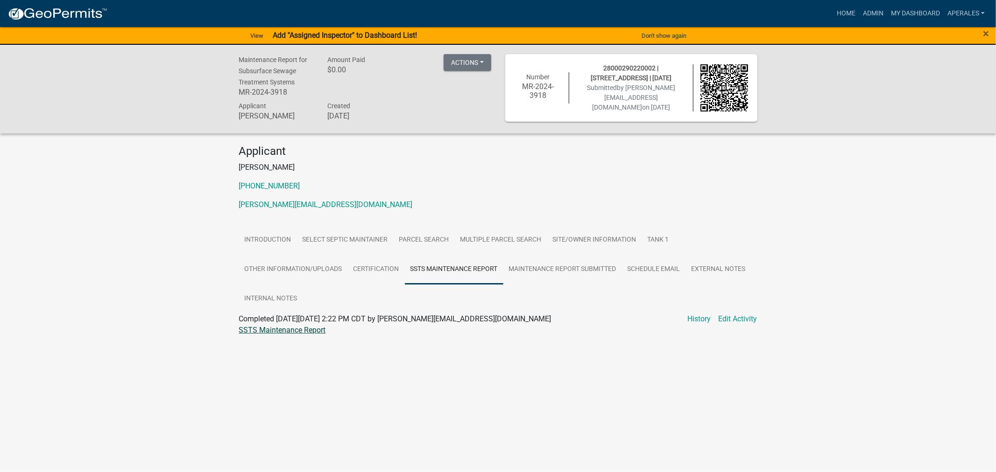
click at [265, 333] on link "SSTS Maintenance Report" at bounding box center [282, 330] width 87 height 9
drag, startPoint x: 555, startPoint y: 258, endPoint x: 565, endPoint y: 259, distance: 9.4
click at [554, 258] on link "Maintenance Report Submitted" at bounding box center [562, 270] width 119 height 30
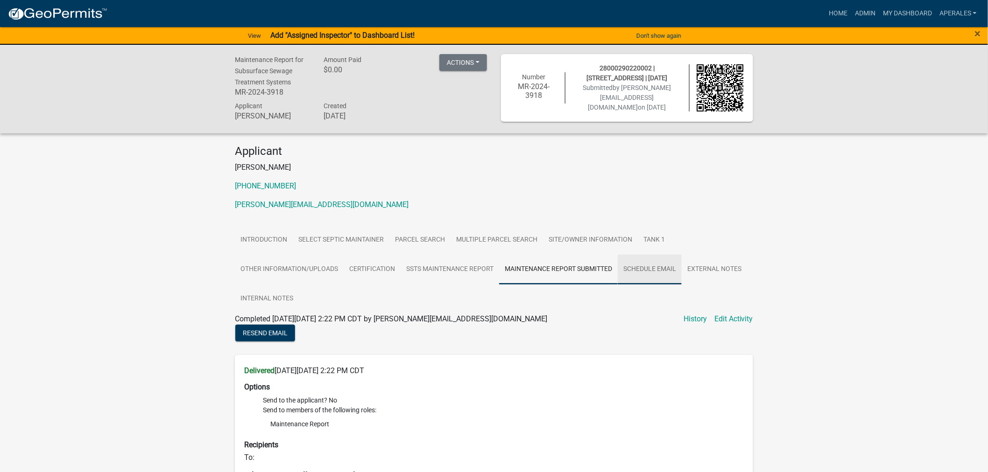
click at [641, 267] on link "Schedule Email" at bounding box center [649, 270] width 64 height 30
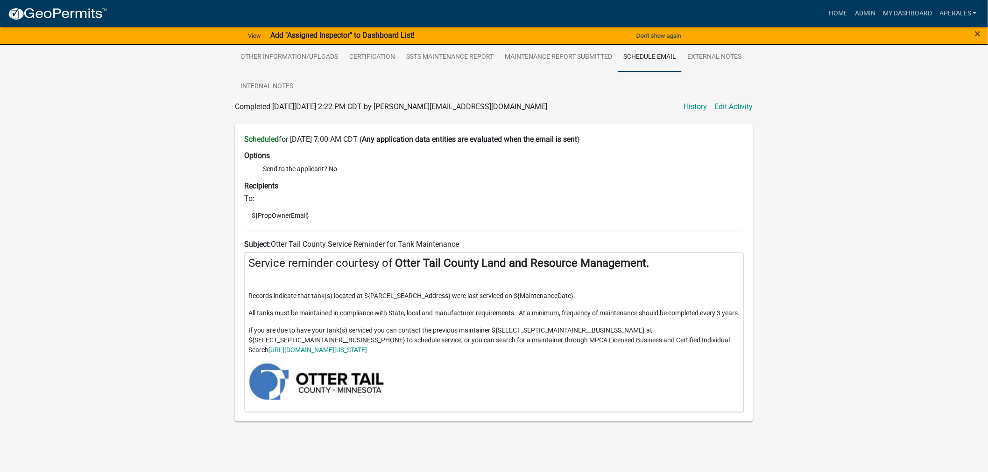
scroll to position [222, 0]
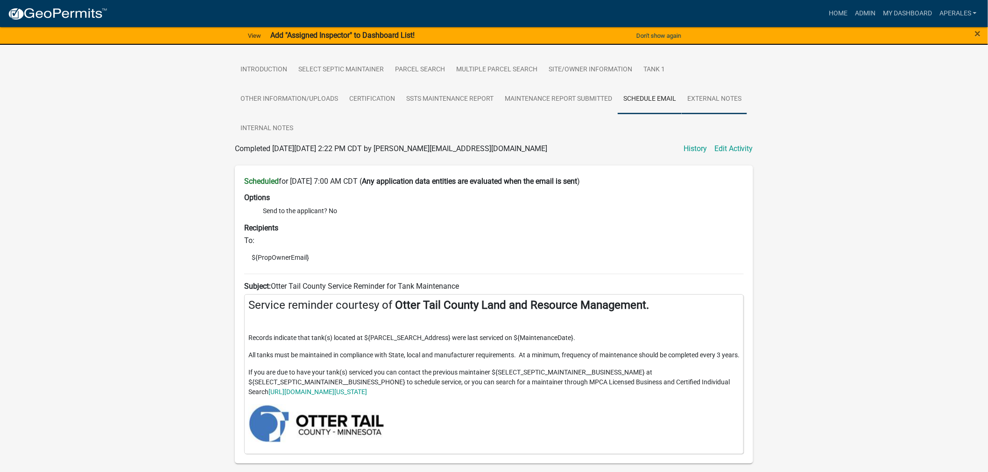
click at [717, 105] on link "External Notes" at bounding box center [713, 99] width 65 height 30
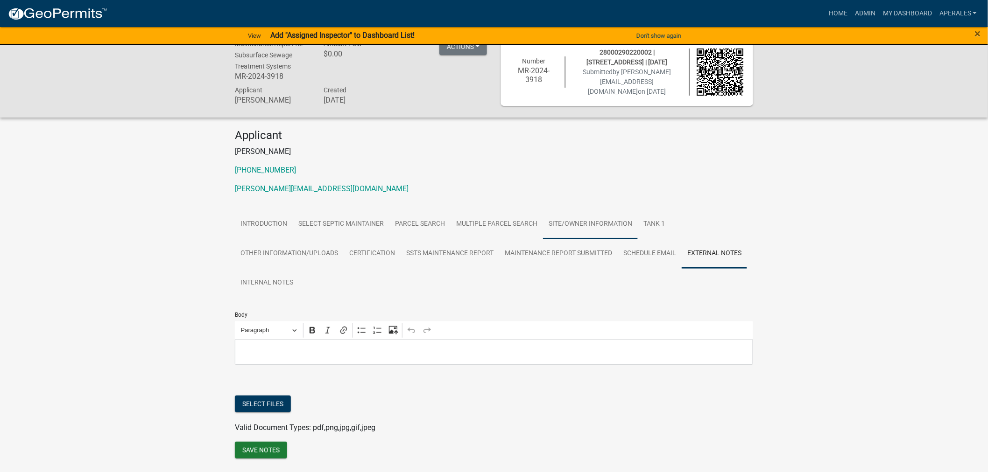
scroll to position [0, 0]
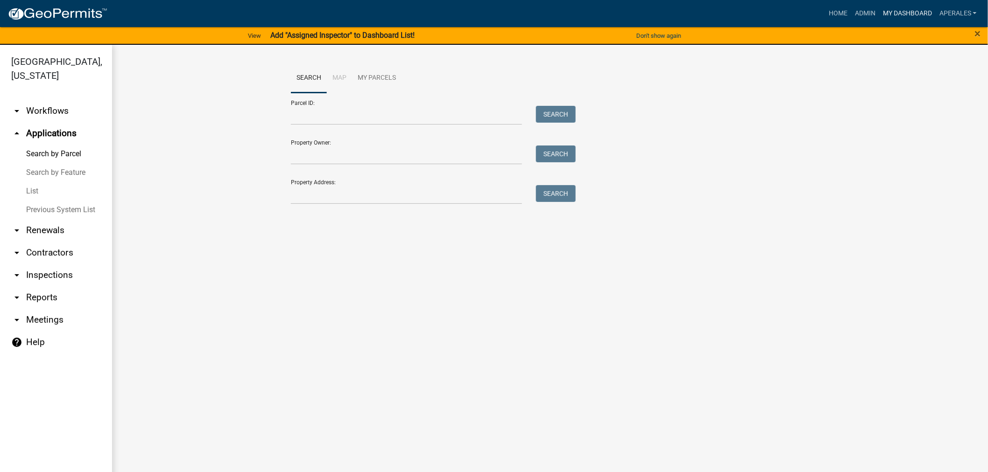
click at [898, 12] on link "My Dashboard" at bounding box center [907, 14] width 56 height 18
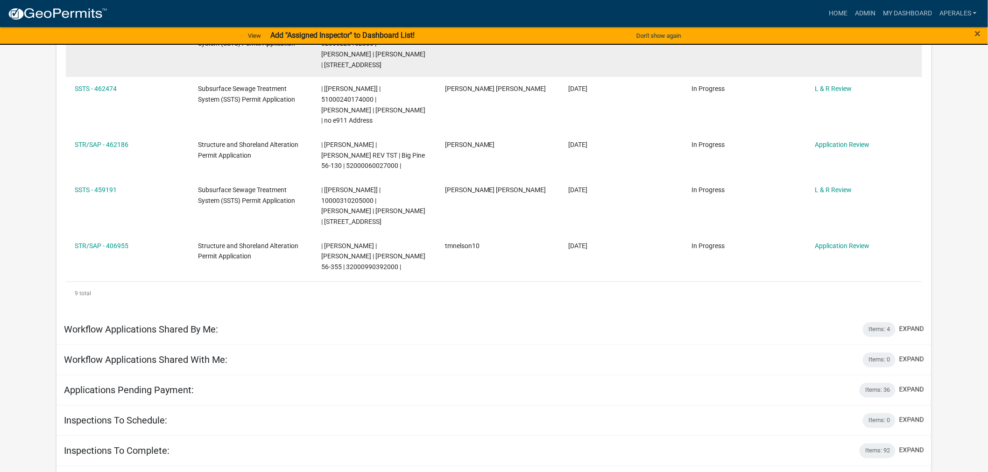
scroll to position [467, 0]
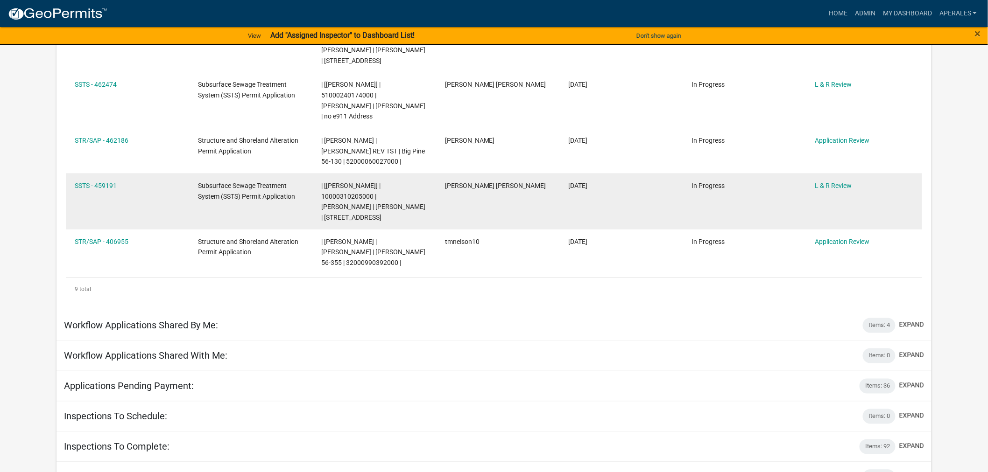
click at [112, 174] on datatable-body-cell "SSTS - 459191" at bounding box center [127, 202] width 123 height 56
click at [96, 182] on link "SSTS - 459191" at bounding box center [96, 185] width 42 height 7
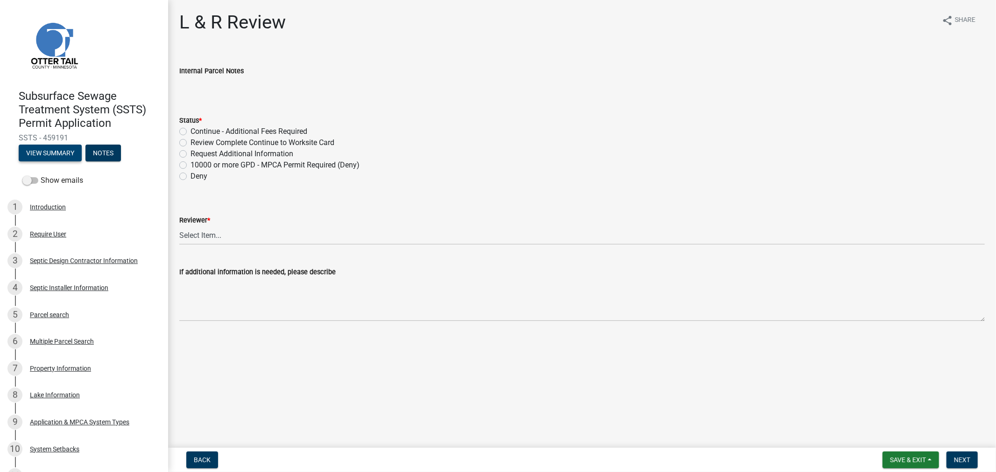
click at [48, 157] on button "View Summary" at bounding box center [50, 153] width 63 height 17
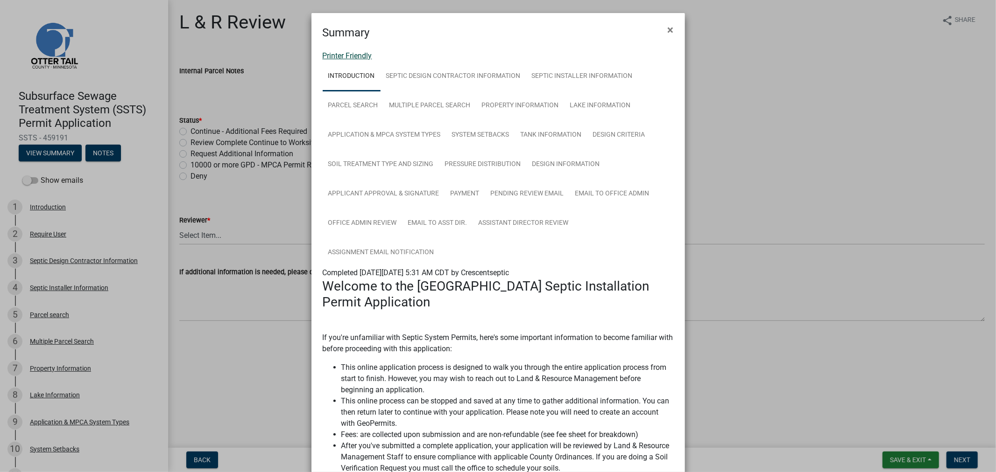
click at [356, 52] on link "Printer Friendly" at bounding box center [347, 55] width 49 height 9
click at [667, 29] on span "×" at bounding box center [670, 29] width 6 height 13
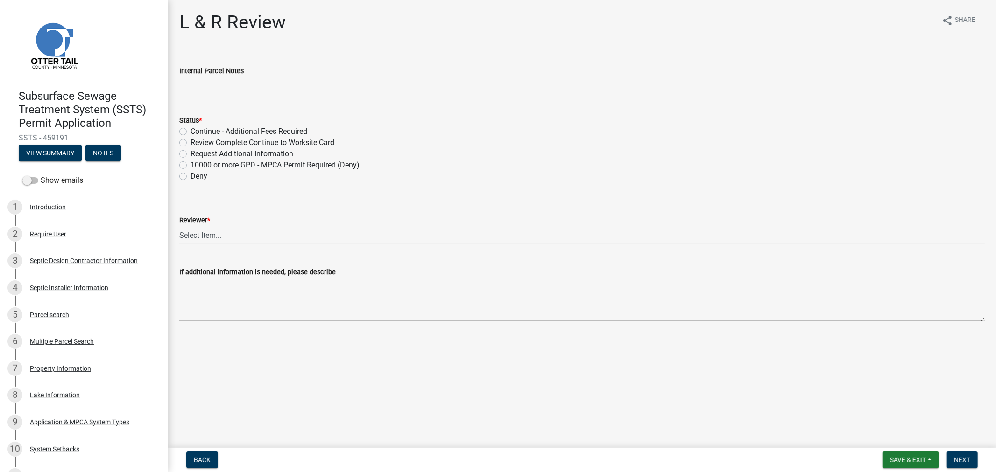
click at [176, 142] on div "Status * Continue - Additional Fees Required Review Complete Continue to Worksi…" at bounding box center [581, 143] width 819 height 78
click at [190, 143] on label "Review Complete Continue to Worksite Card" at bounding box center [262, 142] width 144 height 11
click at [190, 143] on input "Review Complete Continue to Worksite Card" at bounding box center [193, 140] width 6 height 6
radio input "true"
drag, startPoint x: 212, startPoint y: 226, endPoint x: 212, endPoint y: 233, distance: 7.5
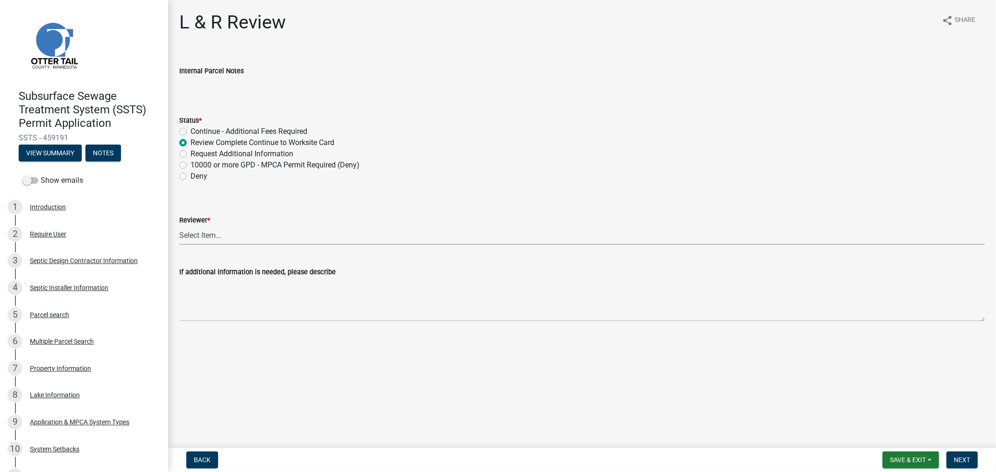
click at [212, 226] on select "Select Item... [PERSON_NAME] [PERSON_NAME] [PERSON_NAME] [PERSON_NAME] [PERSON_…" at bounding box center [581, 235] width 805 height 19
click at [179, 226] on select "Select Item... [PERSON_NAME] [PERSON_NAME] [PERSON_NAME] [PERSON_NAME] [PERSON_…" at bounding box center [581, 235] width 805 height 19
select select "9c3b6904-81c6-453c-afae-16c55a593472"
click at [968, 457] on span "Next" at bounding box center [962, 459] width 16 height 7
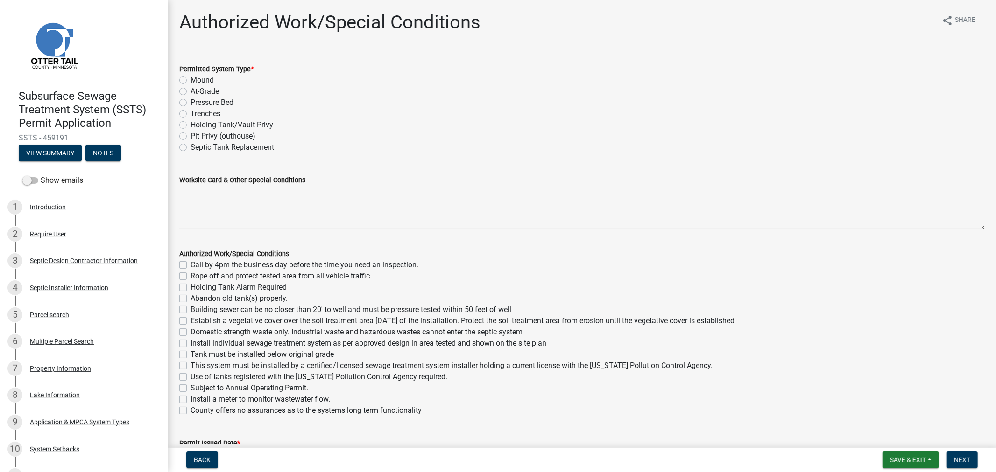
click at [190, 82] on label "Mound" at bounding box center [201, 80] width 23 height 11
click at [190, 81] on input "Mound" at bounding box center [193, 78] width 6 height 6
radio input "true"
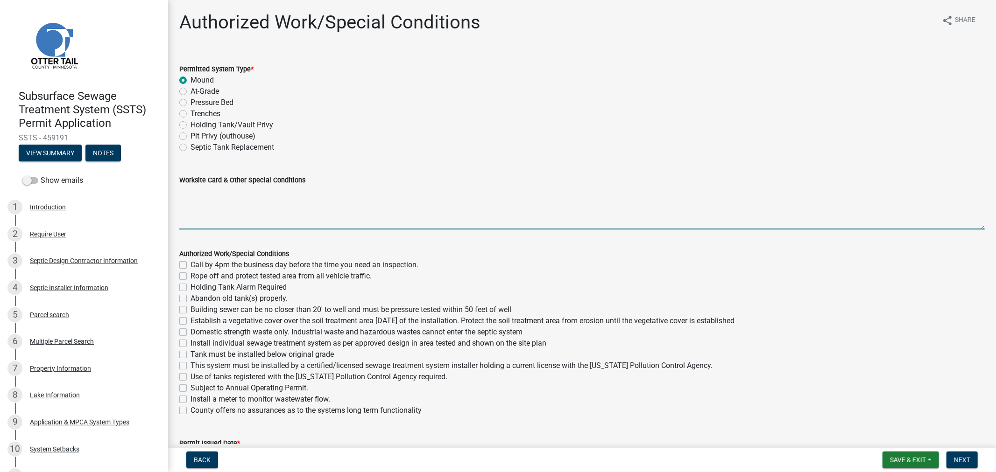
drag, startPoint x: 188, startPoint y: 202, endPoint x: 190, endPoint y: 197, distance: 4.8
click at [188, 201] on textarea "Worksite Card & Other Special Conditions" at bounding box center [581, 208] width 805 height 44
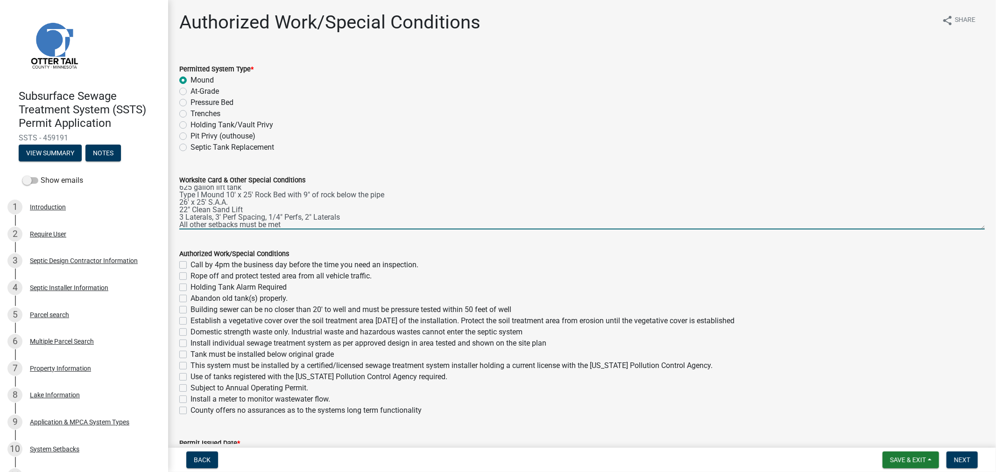
scroll to position [27, 0]
type textarea "**[PERSON_NAME] and [PERSON_NAME] gave permission for the tanks to be 59' from …"
click at [190, 264] on label "Call by 4pm the business day before the time you need an inspection." at bounding box center [304, 265] width 228 height 11
click at [190, 264] on input "Call by 4pm the business day before the time you need an inspection." at bounding box center [193, 263] width 6 height 6
checkbox input "true"
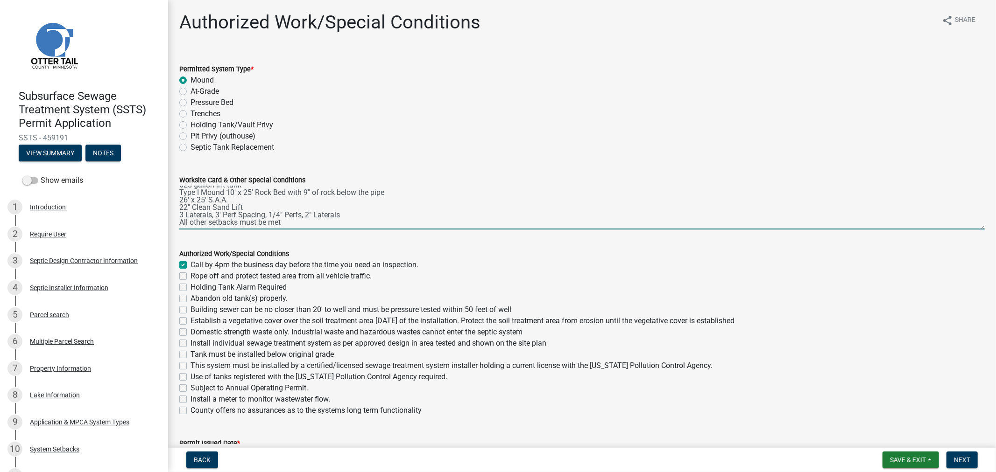
checkbox input "false"
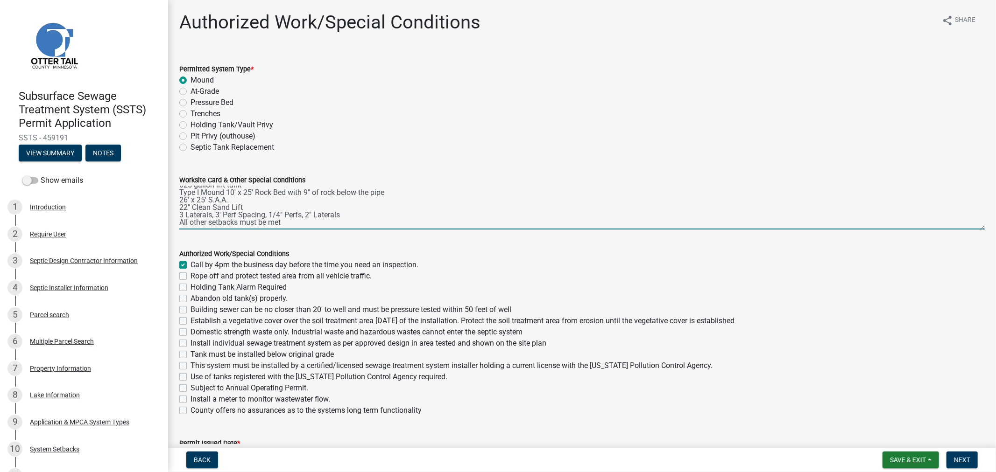
checkbox input "false"
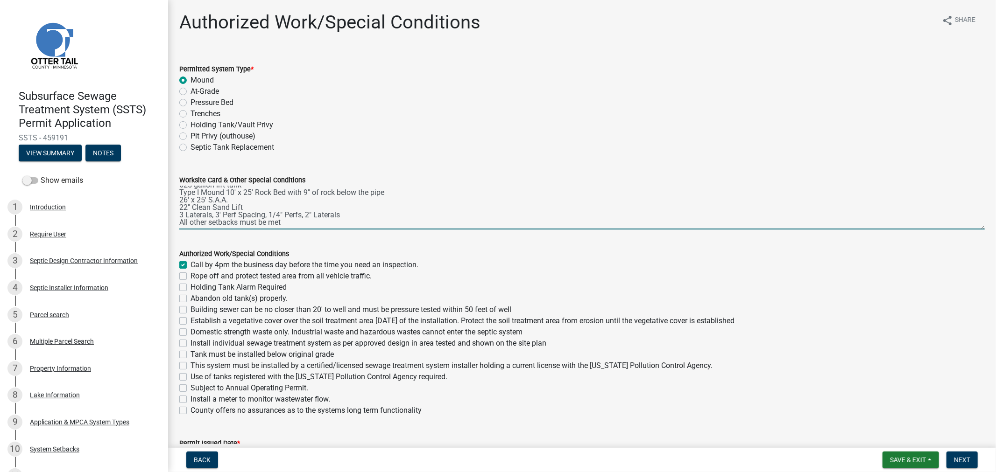
checkbox input "false"
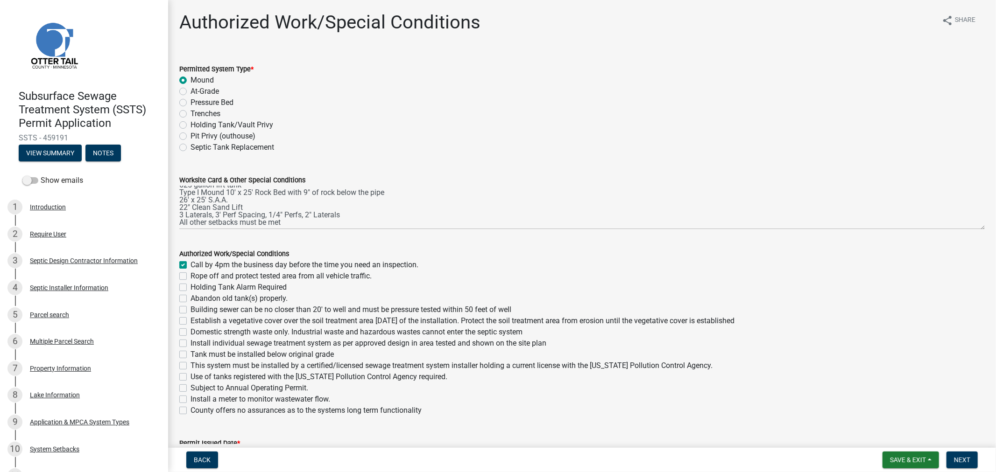
click at [190, 283] on label "Holding Tank Alarm Required" at bounding box center [238, 287] width 96 height 11
click at [190, 283] on input "Holding Tank Alarm Required" at bounding box center [193, 285] width 6 height 6
checkbox input "true"
checkbox input "false"
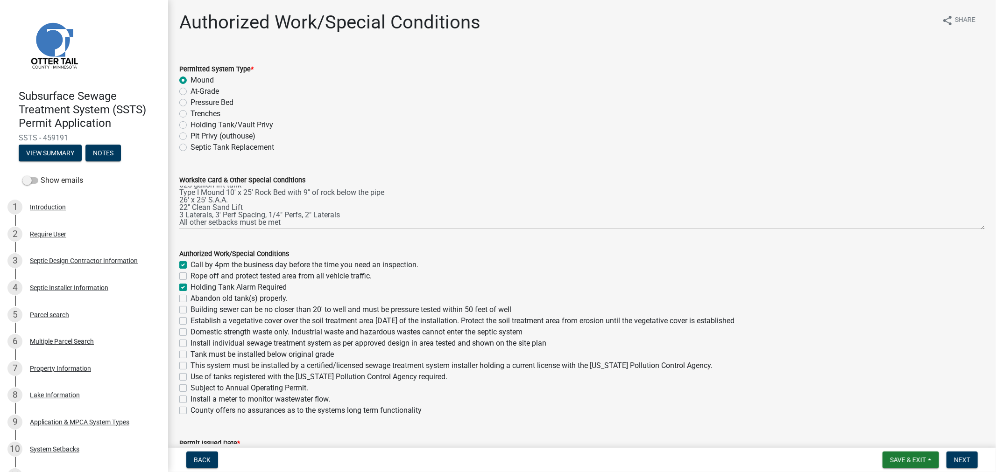
checkbox input "true"
checkbox input "false"
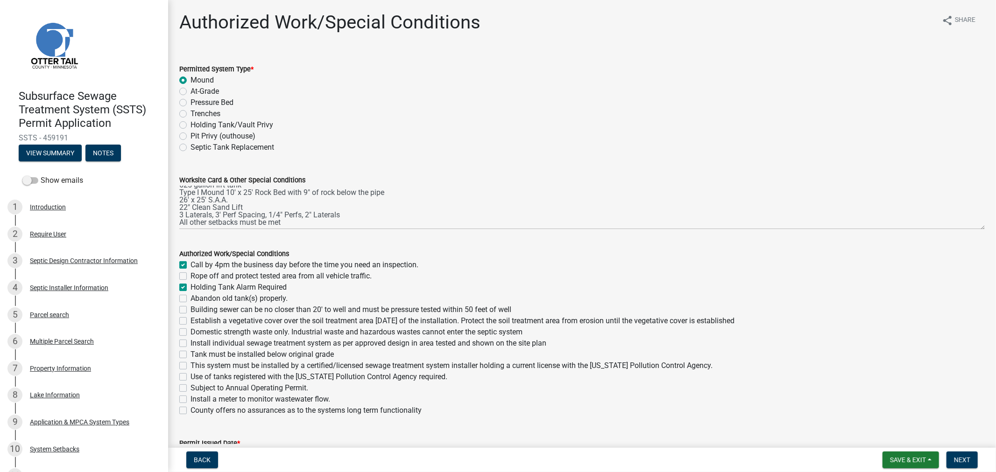
checkbox input "false"
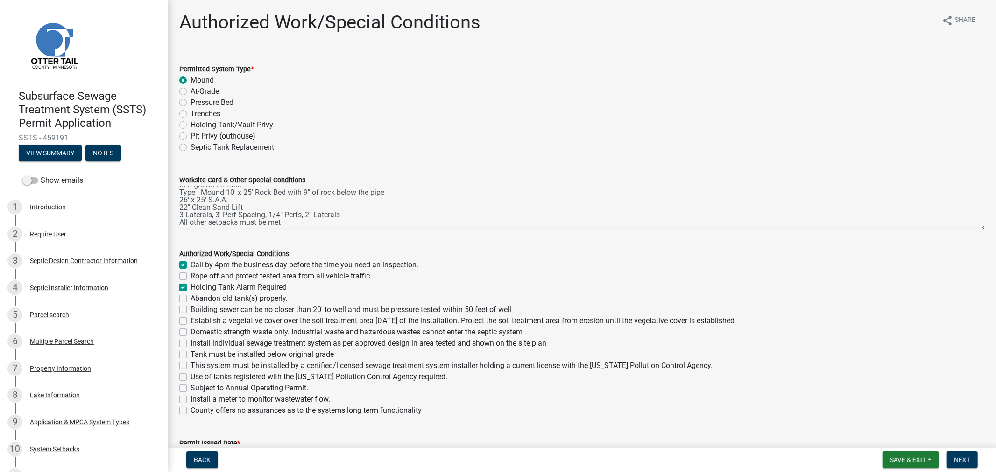
checkbox input "false"
click at [190, 276] on label "Rope off and protect tested area from all vehicle traffic." at bounding box center [280, 276] width 181 height 11
click at [190, 276] on input "Rope off and protect tested area from all vehicle traffic." at bounding box center [193, 274] width 6 height 6
checkbox input "true"
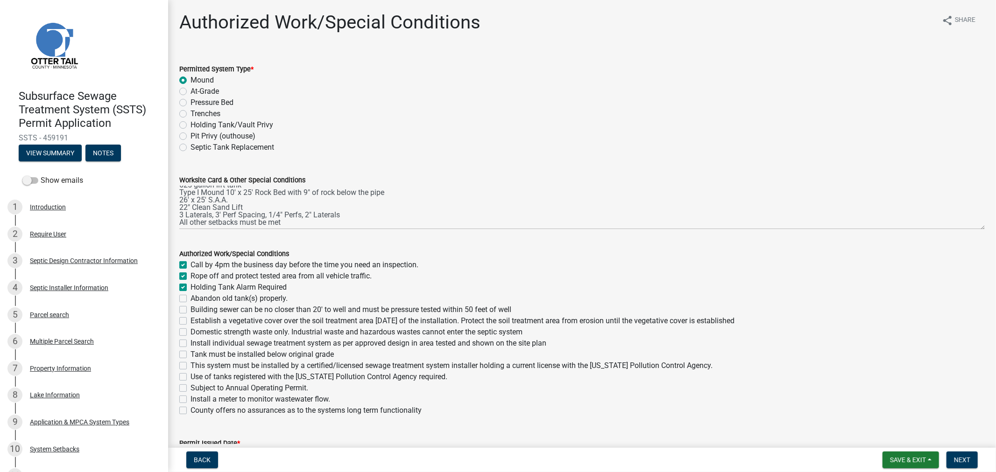
checkbox input "true"
checkbox input "false"
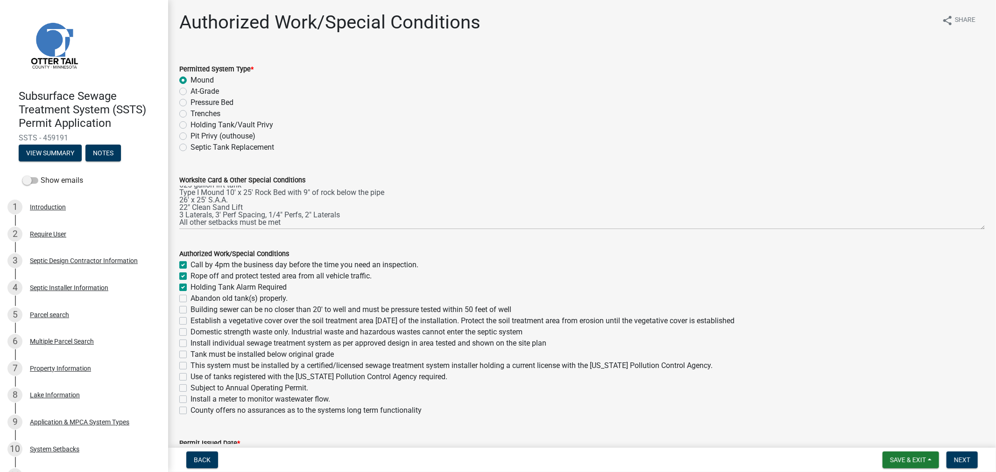
checkbox input "false"
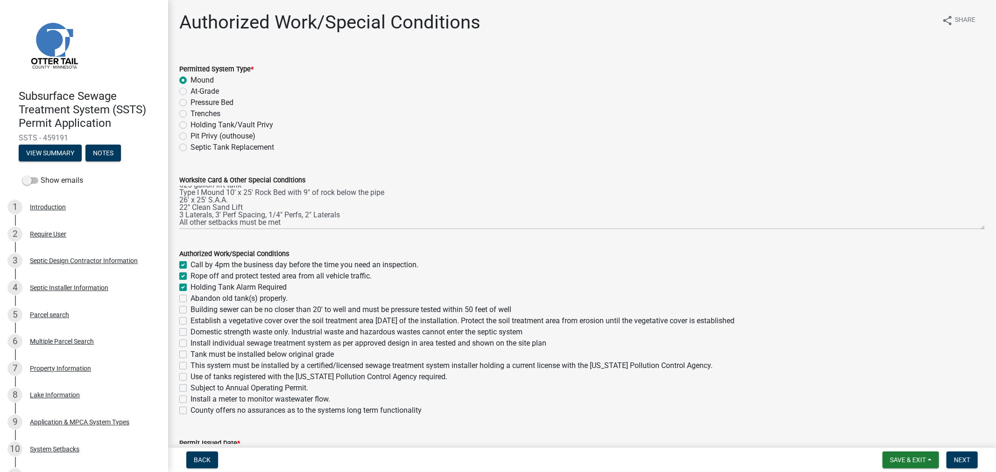
checkbox input "false"
click at [190, 296] on label "Abandon old tank(s) properly." at bounding box center [238, 298] width 97 height 11
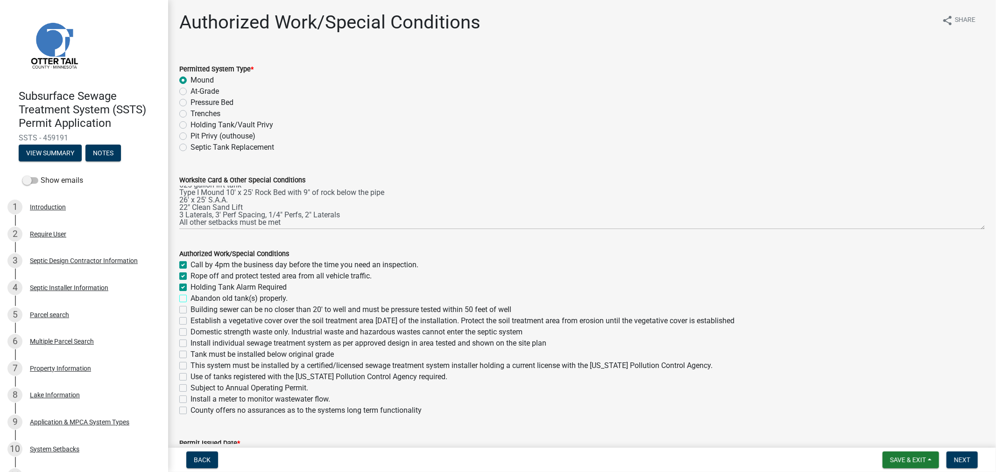
click at [190, 296] on input "Abandon old tank(s) properly." at bounding box center [193, 296] width 6 height 6
checkbox input "true"
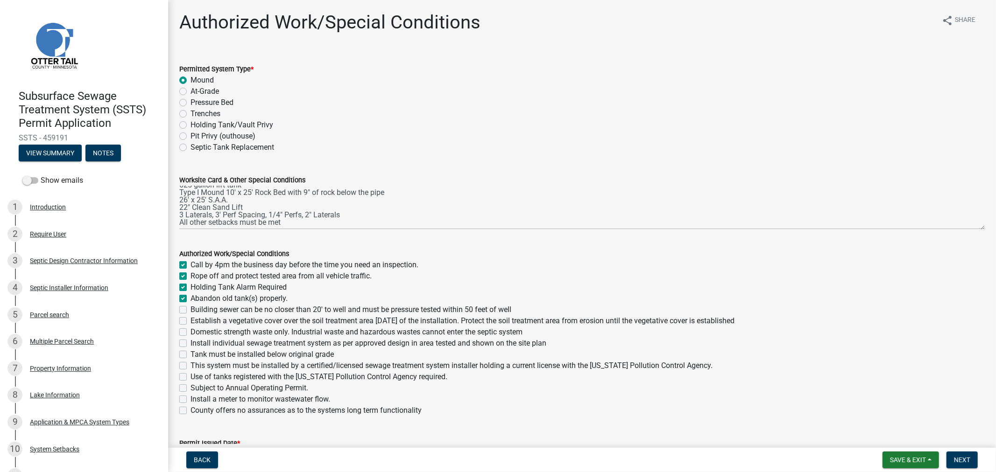
checkbox input "true"
checkbox input "false"
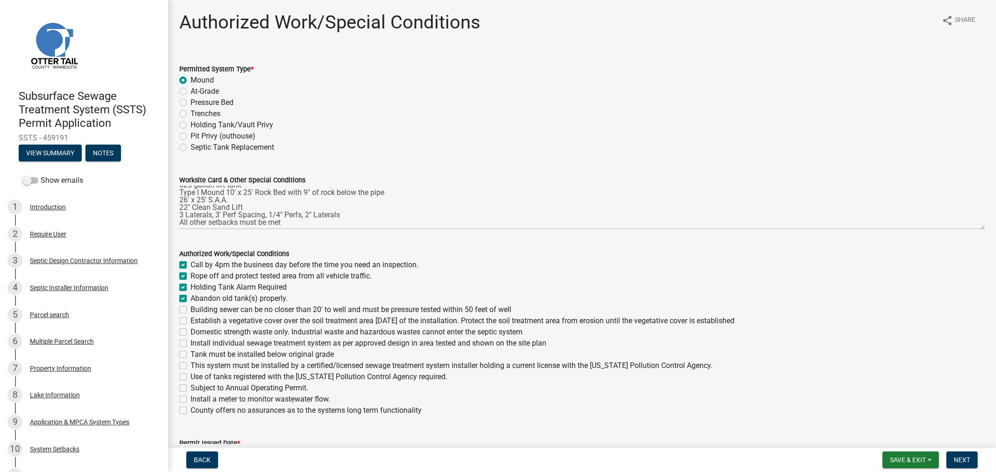
checkbox input "false"
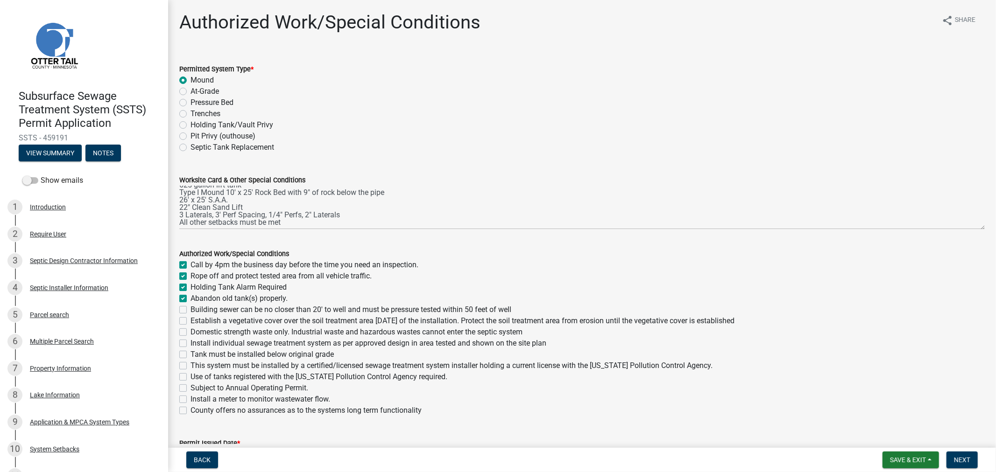
checkbox input "false"
click at [190, 285] on label "Holding Tank Alarm Required" at bounding box center [238, 287] width 96 height 11
click at [190, 285] on input "Holding Tank Alarm Required" at bounding box center [193, 285] width 6 height 6
checkbox input "false"
checkbox input "true"
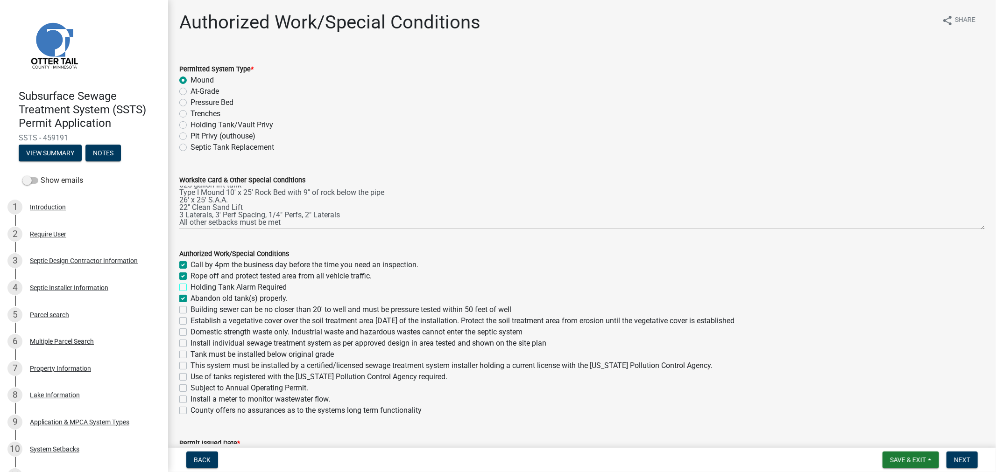
checkbox input "true"
checkbox input "false"
checkbox input "true"
checkbox input "false"
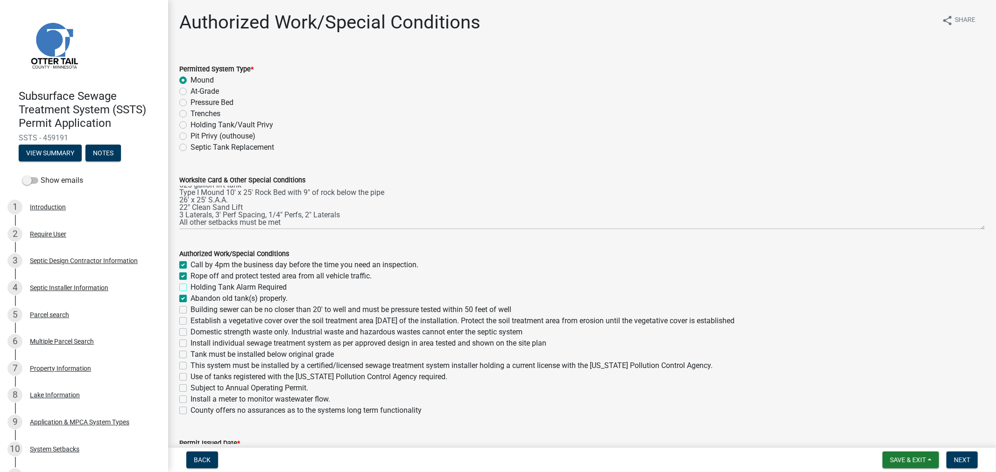
checkbox input "false"
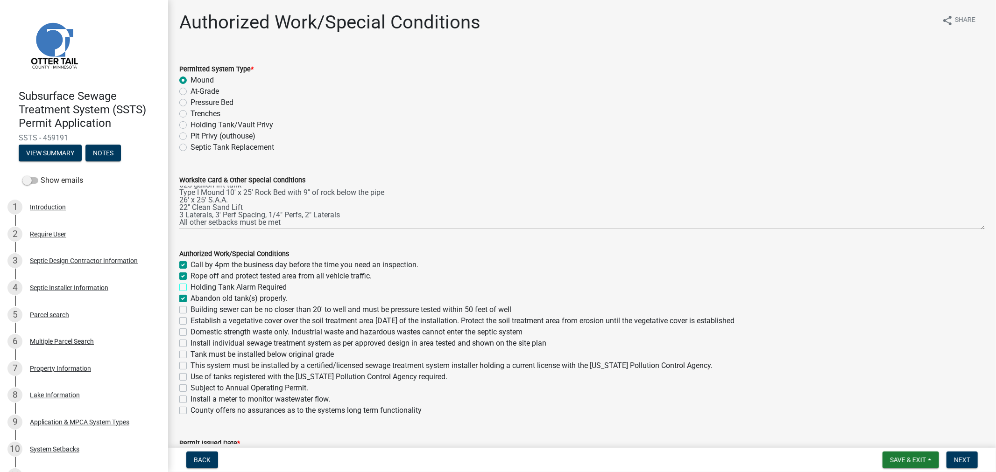
checkbox input "false"
click at [190, 310] on label "Building sewer can be no closer than 20' to well and must be pressure tested wi…" at bounding box center [350, 309] width 321 height 11
click at [190, 310] on input "Building sewer can be no closer than 20' to well and must be pressure tested wi…" at bounding box center [193, 307] width 6 height 6
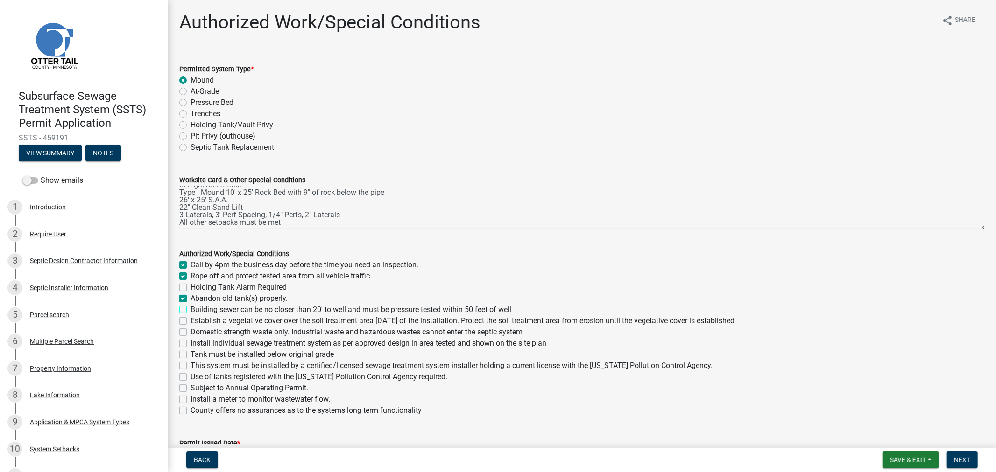
checkbox input "true"
checkbox input "false"
checkbox input "true"
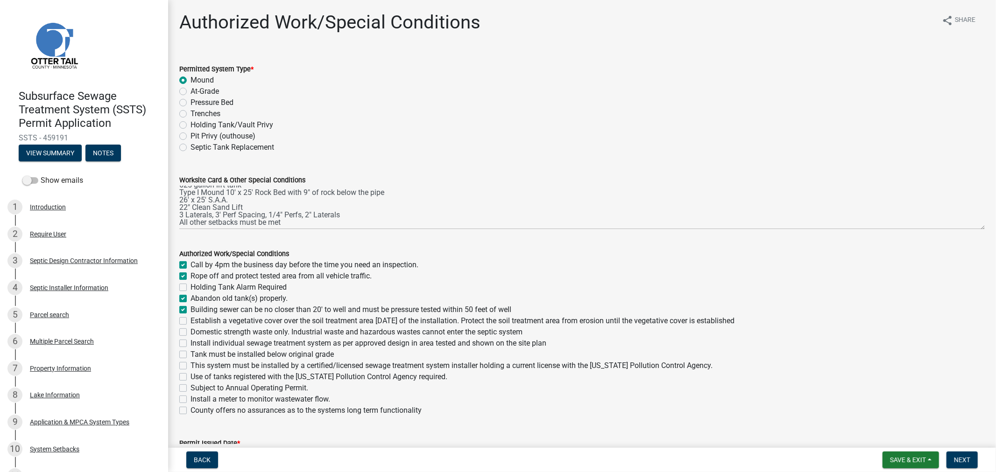
checkbox input "true"
checkbox input "false"
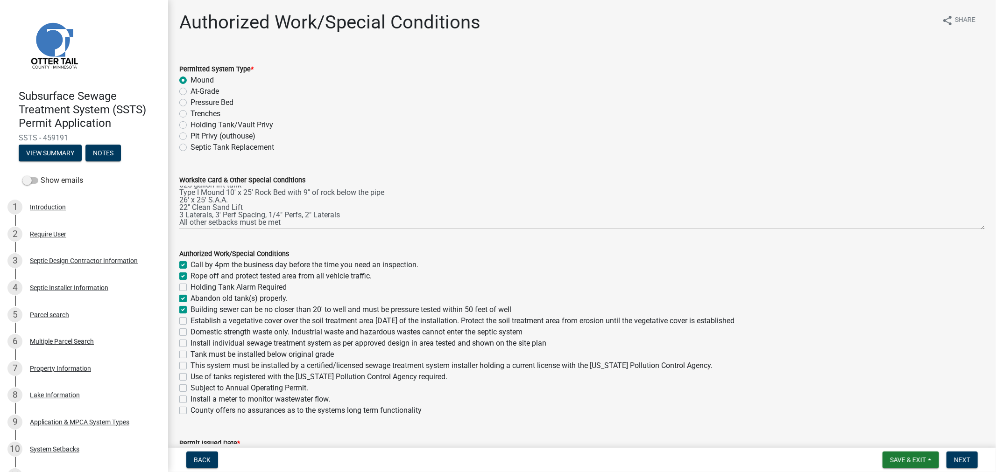
checkbox input "false"
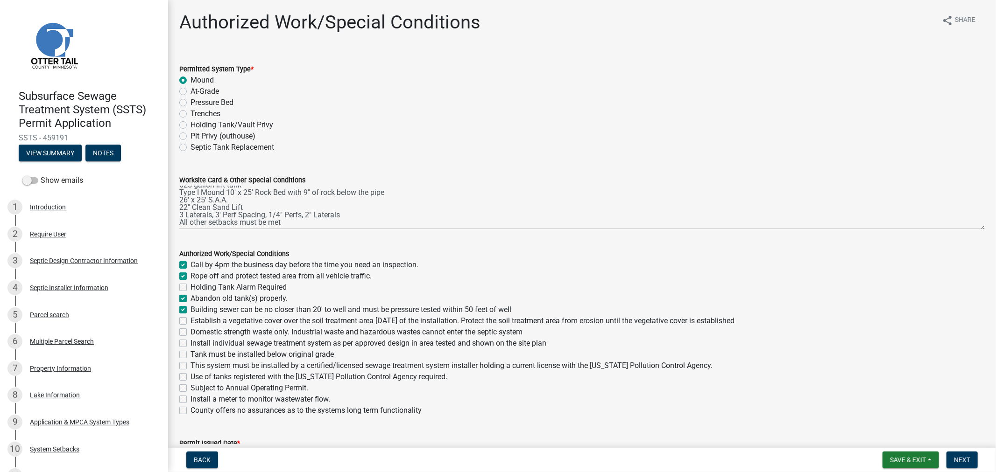
click at [190, 324] on label "Establish a vegetative cover over the soil treatment area within 30 days of the…" at bounding box center [462, 321] width 544 height 11
click at [190, 322] on input "Establish a vegetative cover over the soil treatment area within 30 days of the…" at bounding box center [193, 319] width 6 height 6
checkbox input "true"
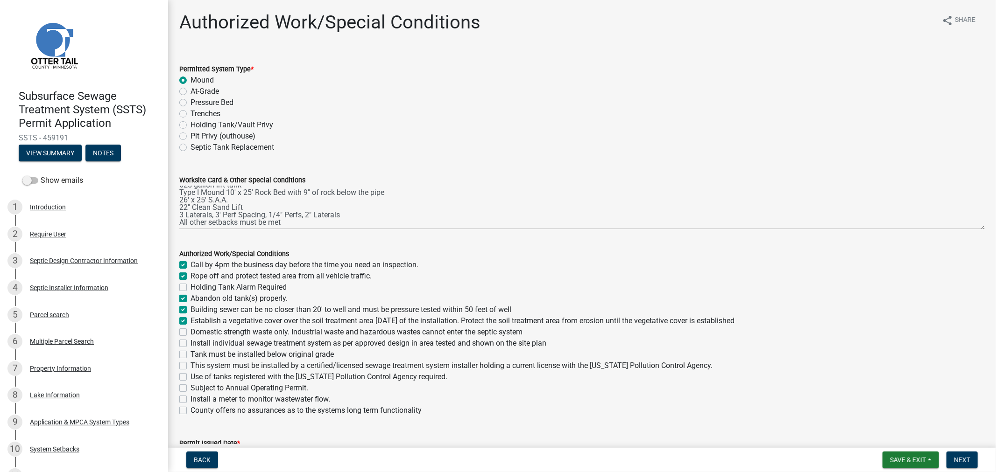
checkbox input "false"
checkbox input "true"
checkbox input "false"
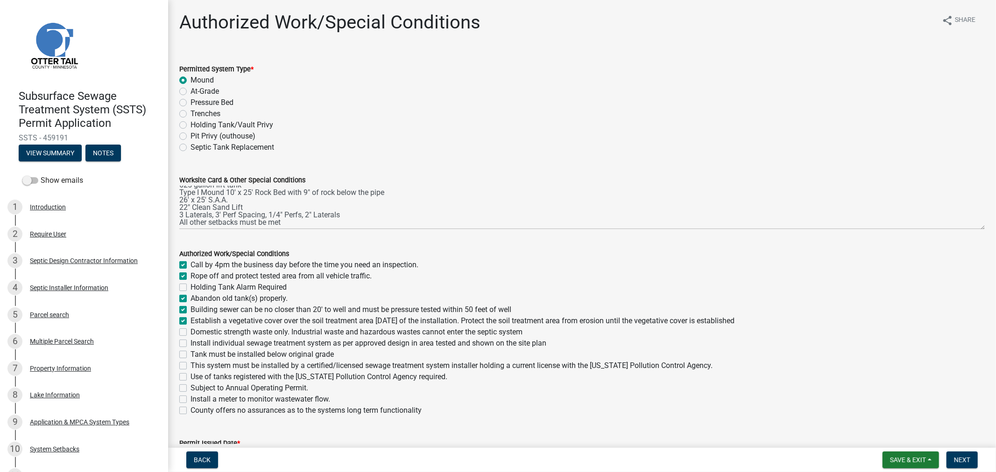
checkbox input "false"
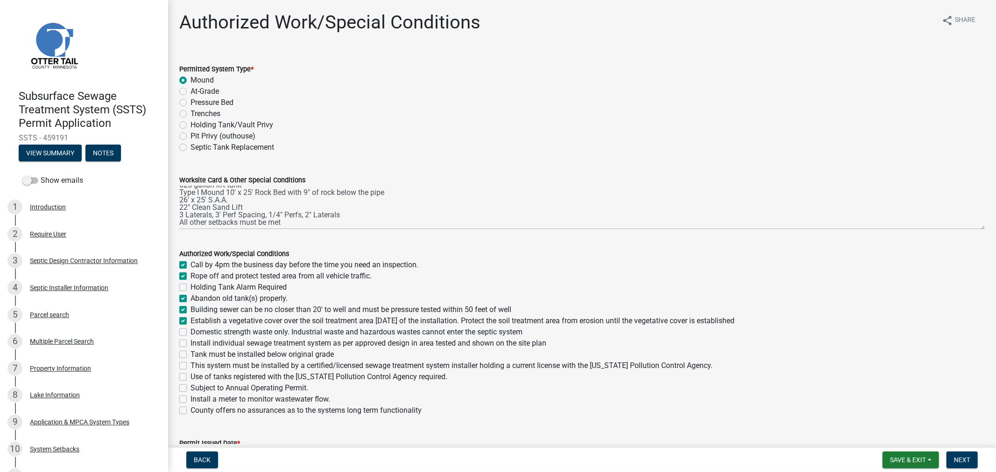
checkbox input "false"
click at [190, 332] on label "Domestic strength waste only. Industrial waste and hazardous wastes cannot ente…" at bounding box center [356, 332] width 332 height 11
click at [190, 332] on input "Domestic strength waste only. Industrial waste and hazardous wastes cannot ente…" at bounding box center [193, 330] width 6 height 6
checkbox input "true"
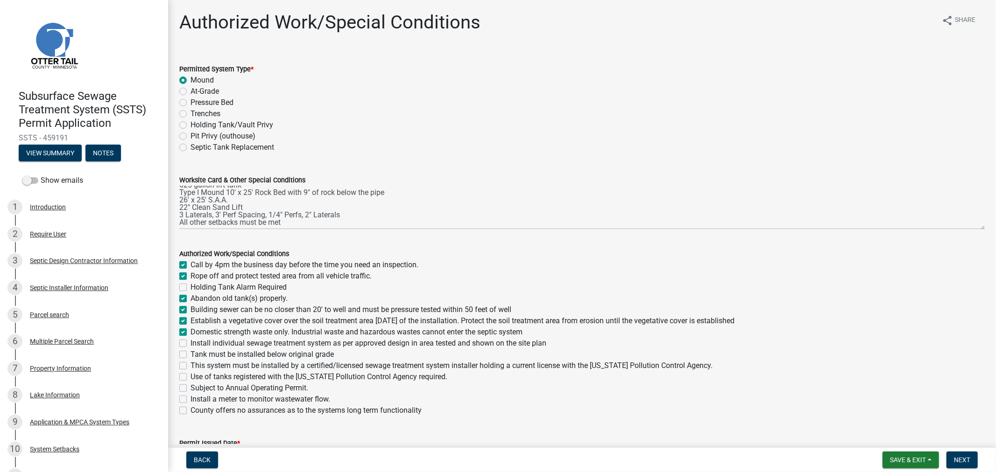
checkbox input "true"
checkbox input "false"
checkbox input "true"
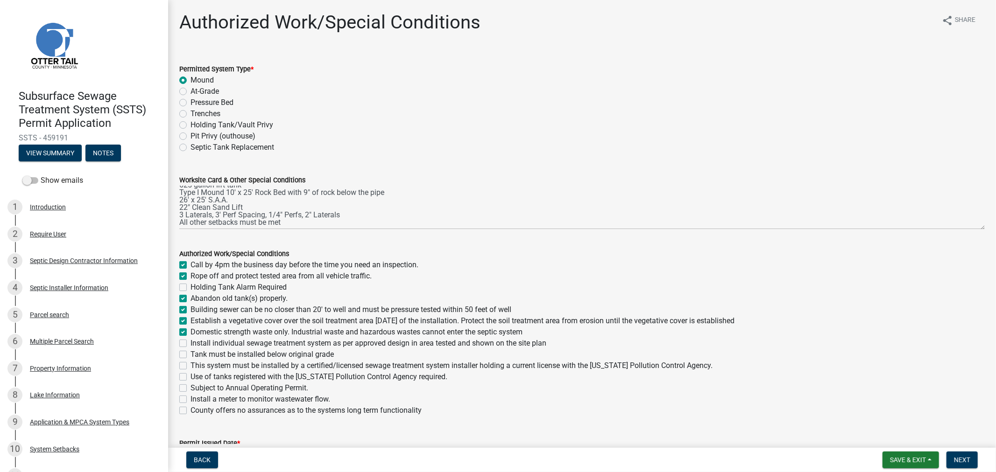
checkbox input "true"
checkbox input "false"
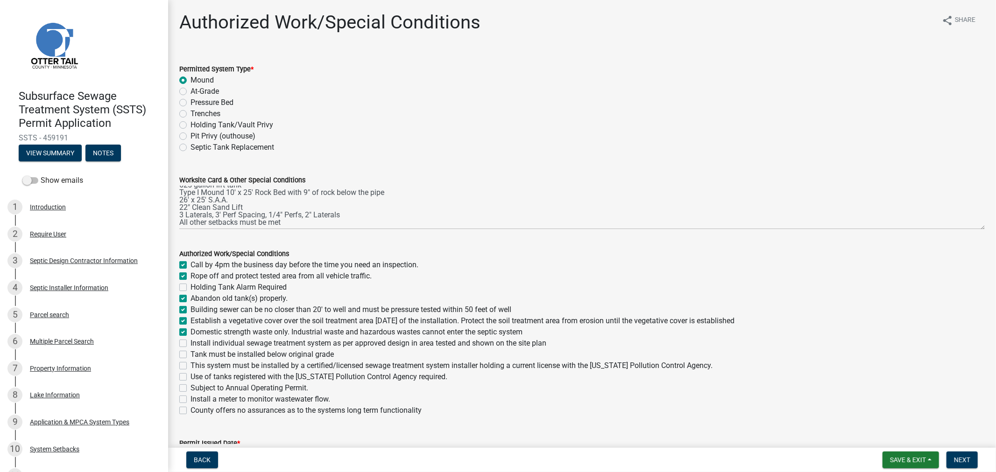
checkbox input "false"
click at [190, 345] on label "Install individual sewage treatment system as per approved design in area teste…" at bounding box center [368, 343] width 356 height 11
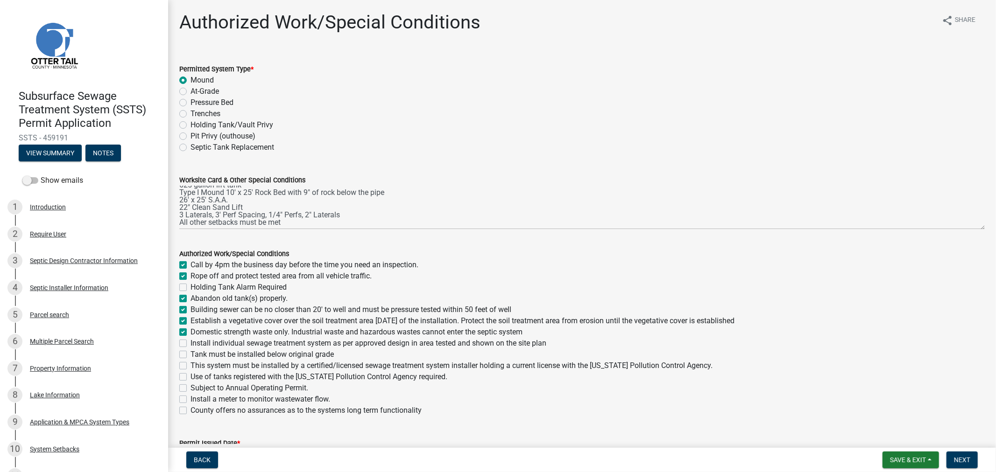
click at [190, 344] on input "Install individual sewage treatment system as per approved design in area teste…" at bounding box center [193, 341] width 6 height 6
checkbox input "true"
checkbox input "false"
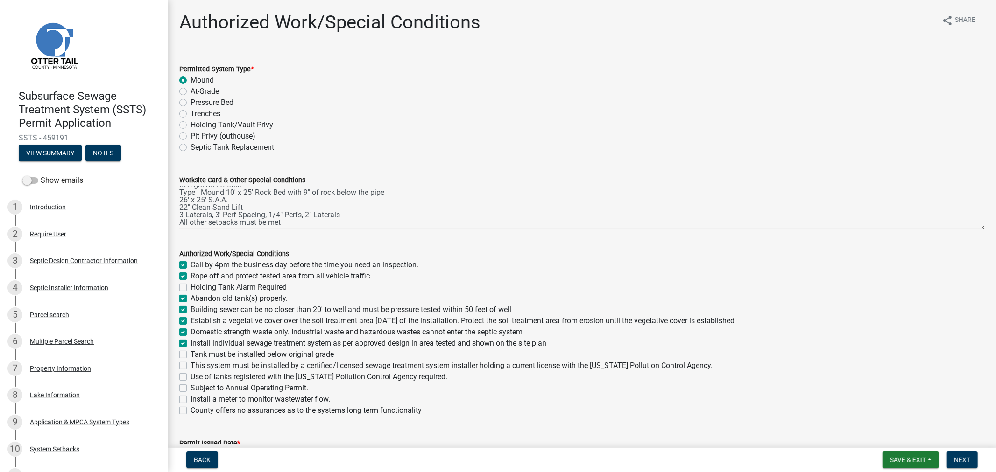
checkbox input "true"
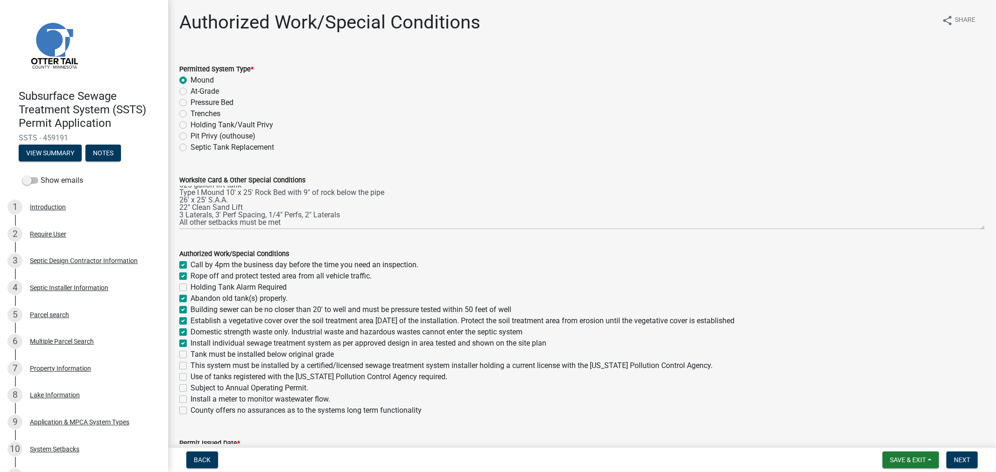
checkbox input "false"
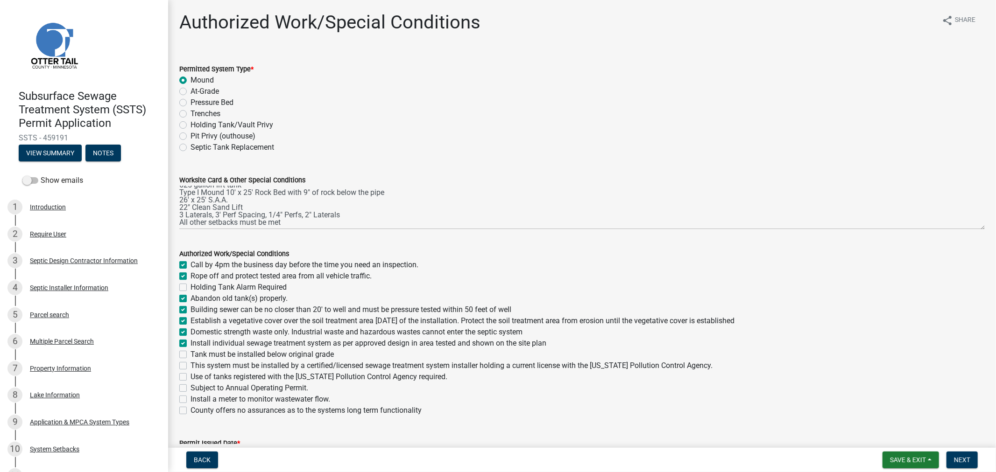
checkbox input "false"
click at [182, 358] on div "Tank must be installed below original grade" at bounding box center [581, 354] width 805 height 11
click at [187, 353] on div "Tank must be installed below original grade" at bounding box center [581, 354] width 805 height 11
click at [190, 353] on label "Tank must be installed below original grade" at bounding box center [261, 354] width 143 height 11
click at [190, 353] on input "Tank must be installed below original grade" at bounding box center [193, 352] width 6 height 6
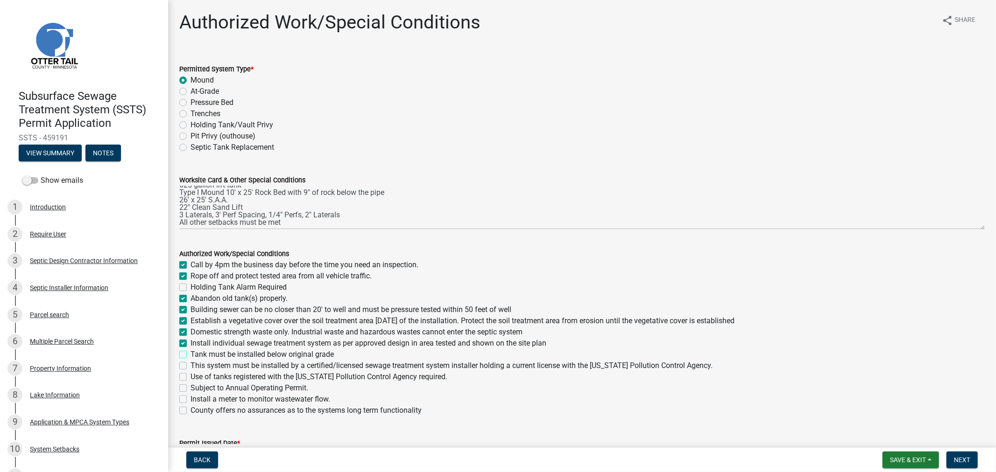
checkbox input "true"
checkbox input "false"
checkbox input "true"
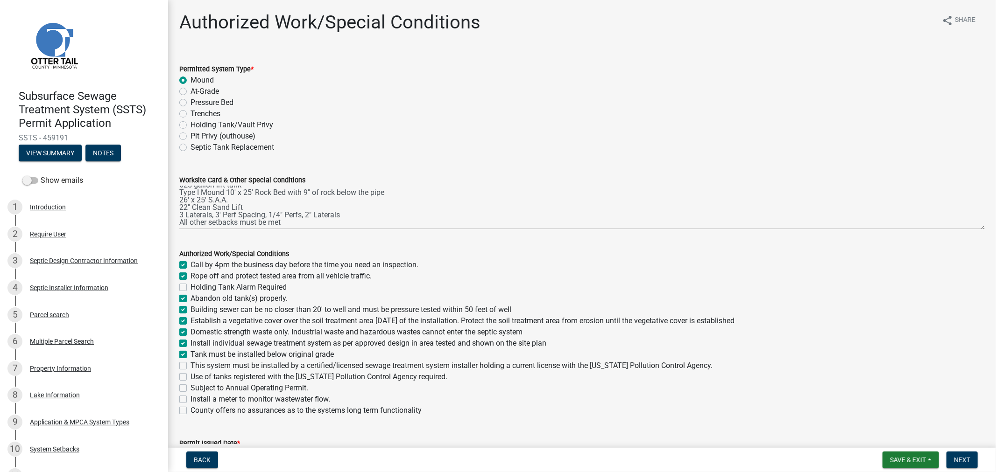
checkbox input "true"
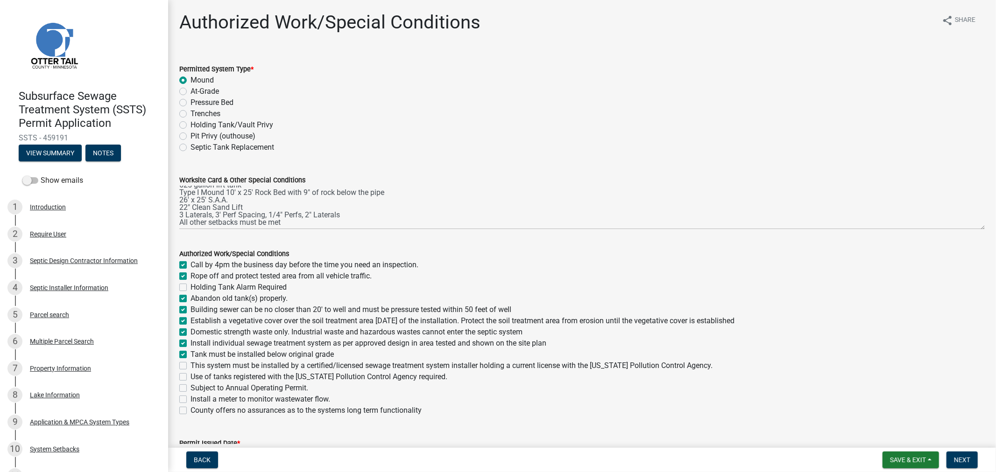
checkbox input "false"
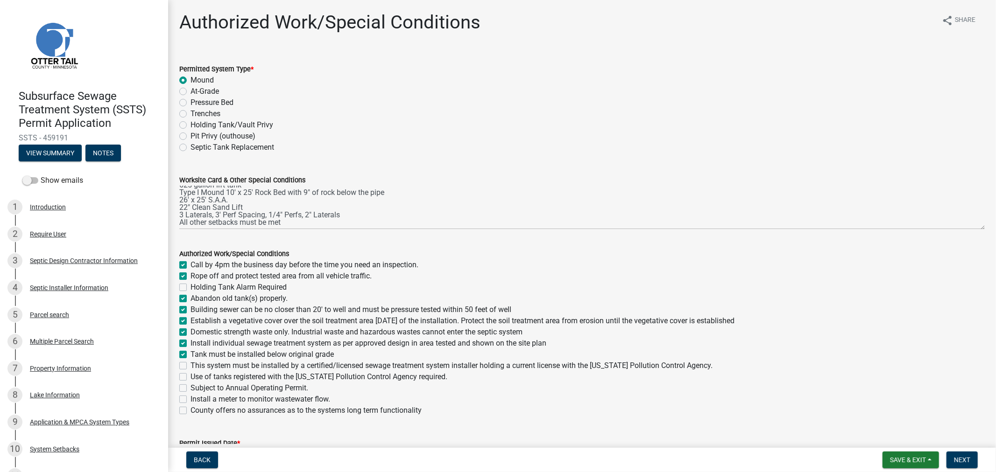
click at [190, 366] on label "This system must be installed by a certified/licensed sewage treatment system i…" at bounding box center [451, 365] width 522 height 11
click at [190, 366] on input "This system must be installed by a certified/licensed sewage treatment system i…" at bounding box center [193, 363] width 6 height 6
checkbox input "true"
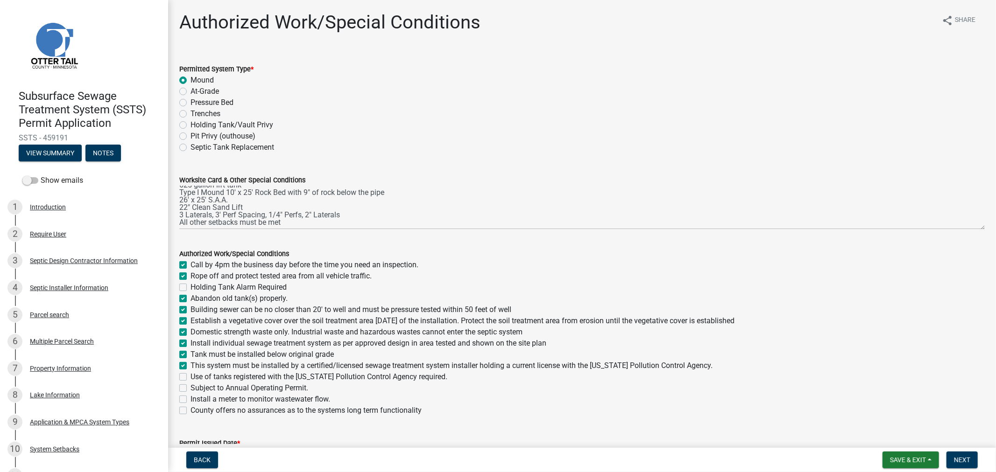
checkbox input "false"
checkbox input "true"
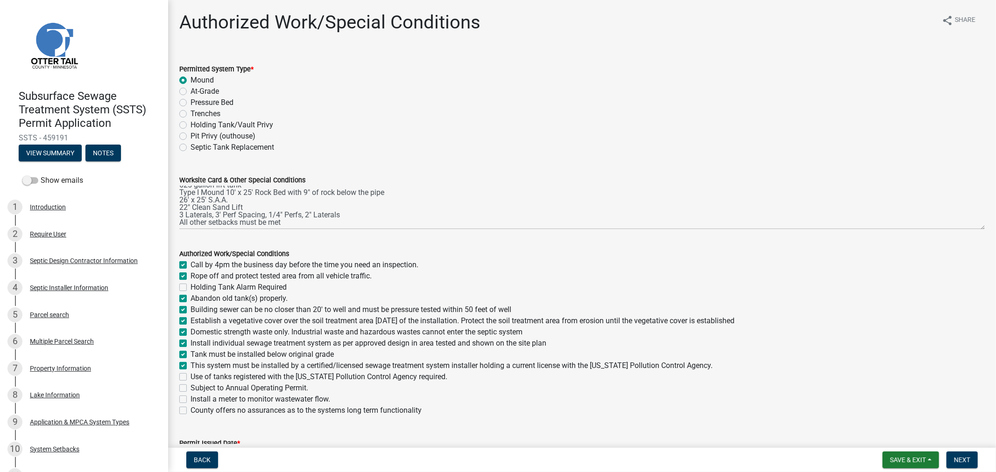
checkbox input "true"
checkbox input "false"
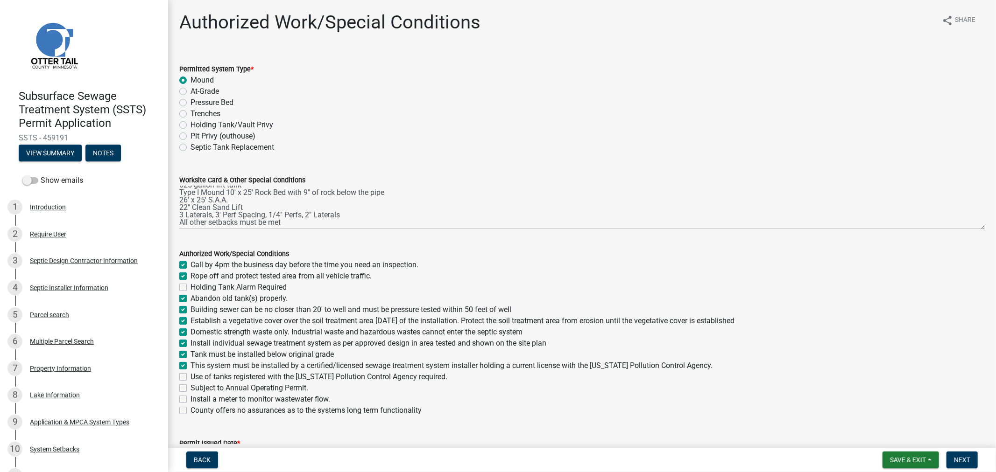
checkbox input "false"
click at [190, 378] on label "Use of tanks registered with the Minnesota Pollution Control Agency required." at bounding box center [318, 377] width 257 height 11
click at [190, 378] on input "Use of tanks registered with the Minnesota Pollution Control Agency required." at bounding box center [193, 375] width 6 height 6
checkbox input "true"
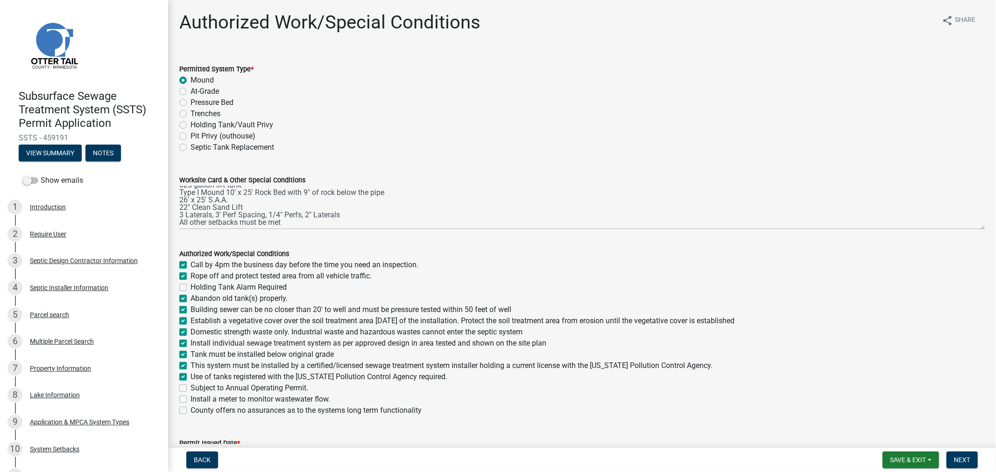
checkbox input "true"
checkbox input "false"
checkbox input "true"
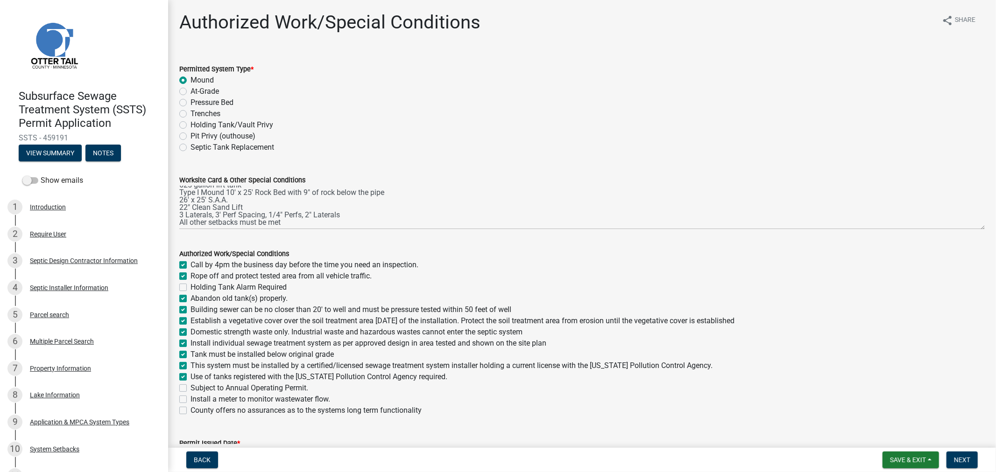
checkbox input "true"
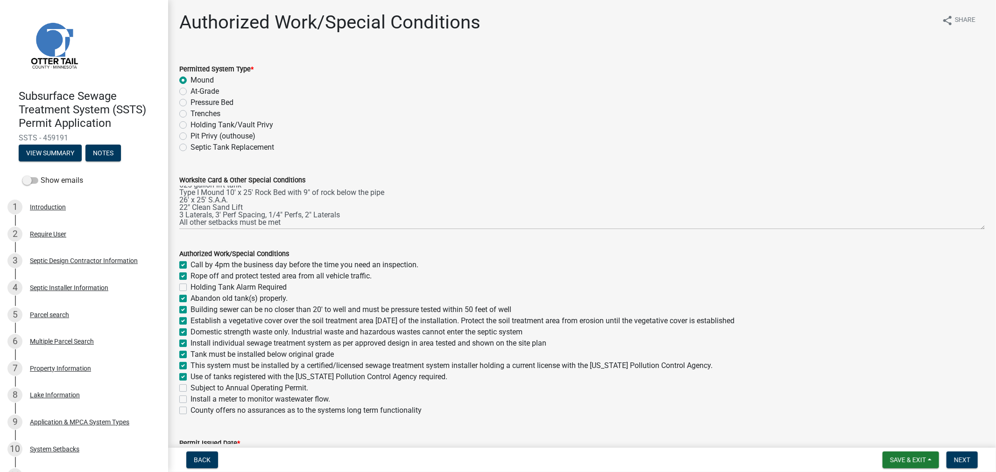
checkbox input "true"
checkbox input "false"
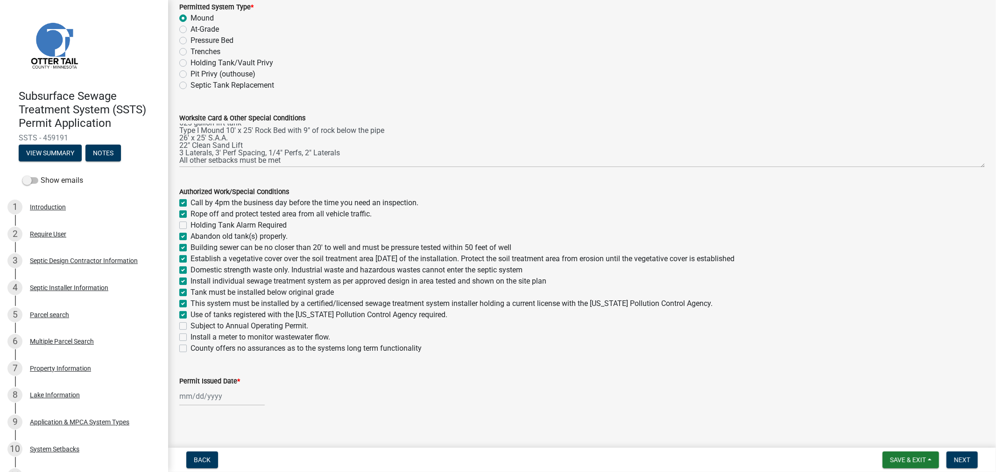
scroll to position [68, 0]
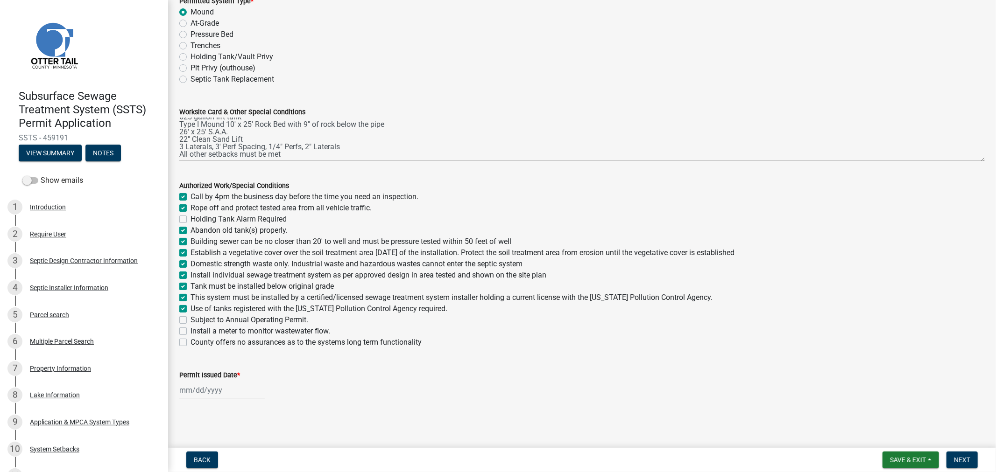
click at [200, 391] on div at bounding box center [221, 390] width 85 height 19
select select "8"
select select "2025"
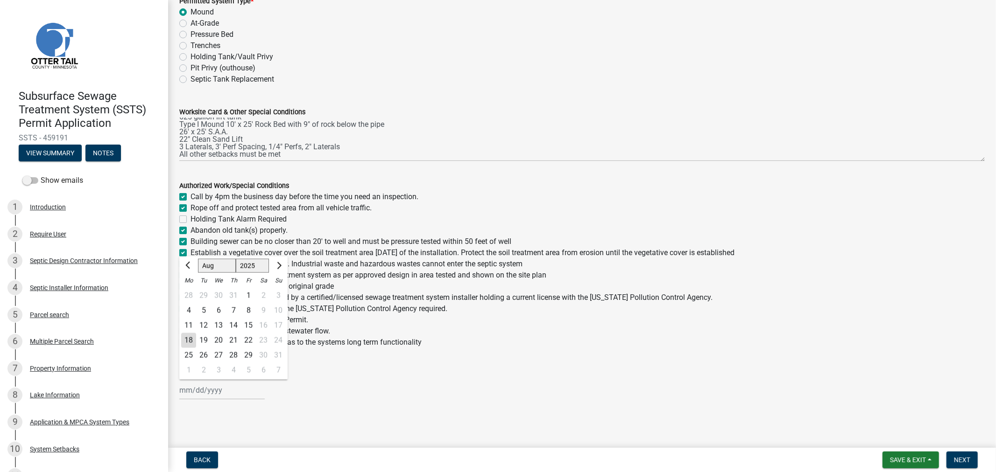
click at [194, 339] on div "18" at bounding box center [188, 340] width 15 height 15
type input "08/18/2025"
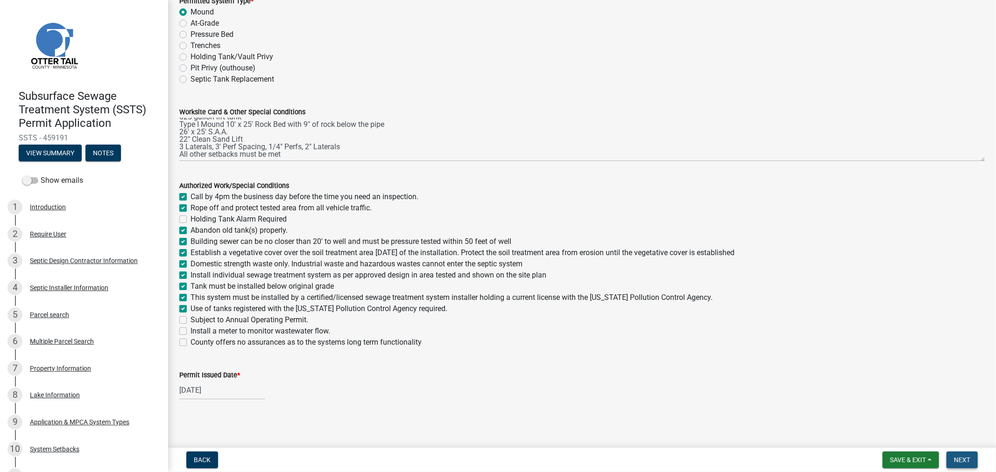
click at [967, 459] on span "Next" at bounding box center [962, 459] width 16 height 7
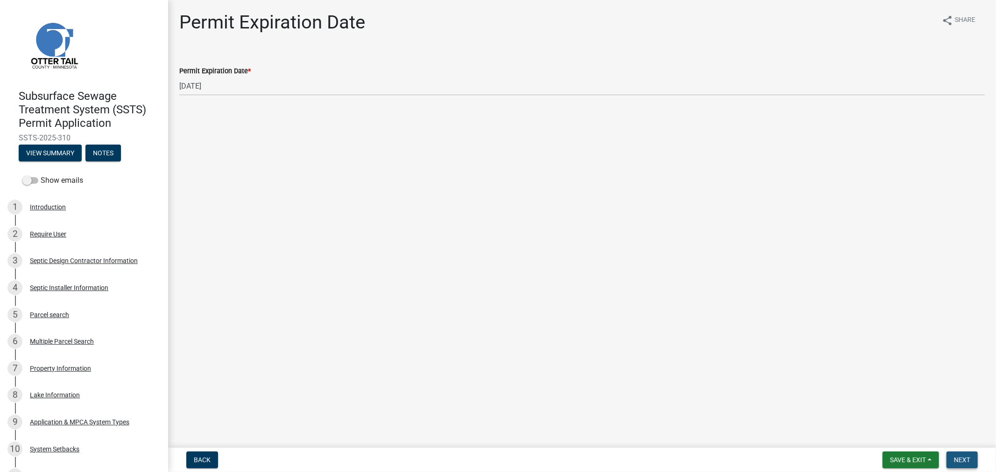
click at [960, 459] on span "Next" at bounding box center [962, 459] width 16 height 7
click at [926, 458] on button "Save & Exit" at bounding box center [910, 460] width 56 height 17
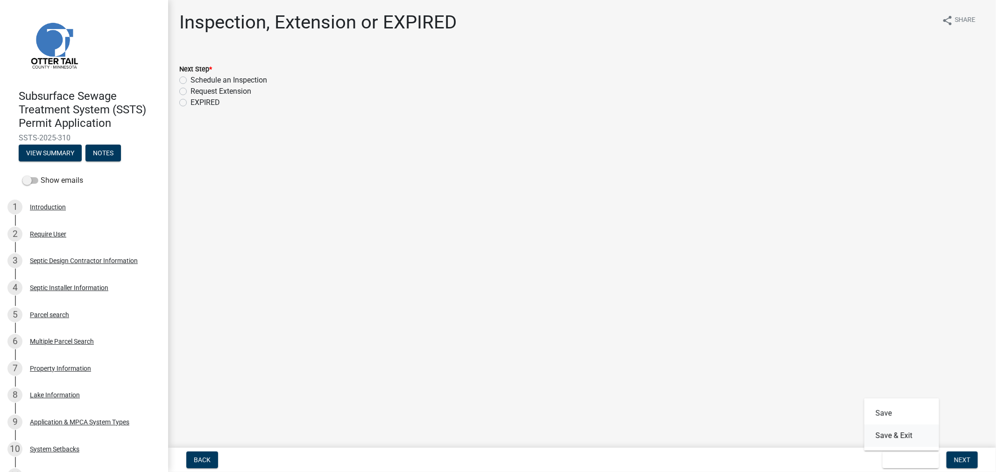
click at [904, 442] on button "Save & Exit" at bounding box center [901, 436] width 75 height 22
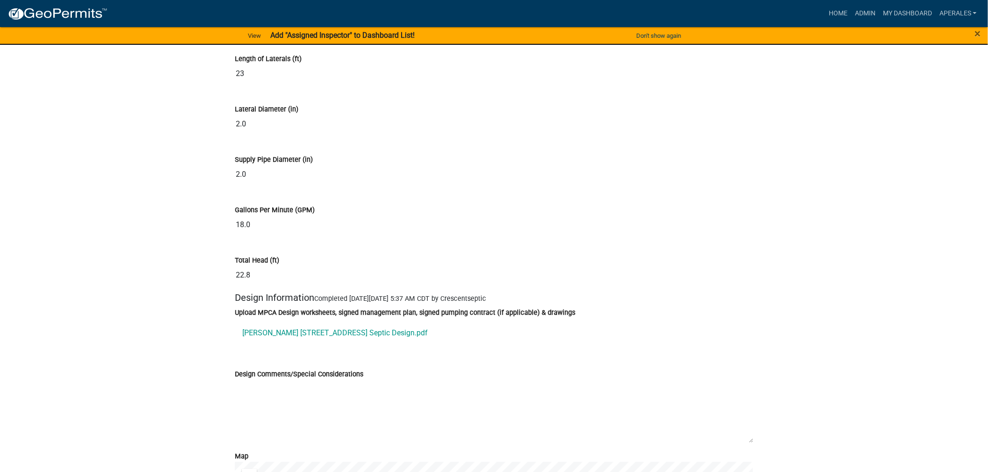
scroll to position [5186, 0]
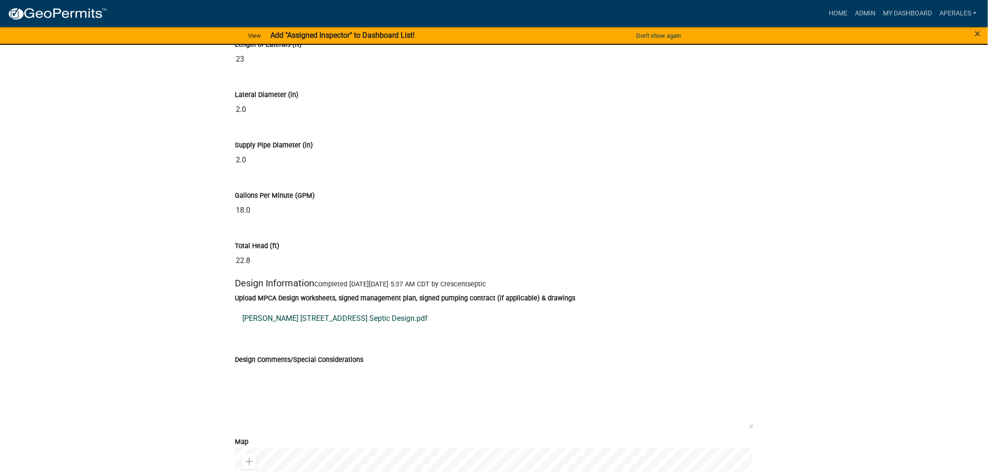
click at [327, 329] on link "[PERSON_NAME] [STREET_ADDRESS] Septic Design.pdf" at bounding box center [494, 319] width 518 height 22
